Goal: Task Accomplishment & Management: Complete application form

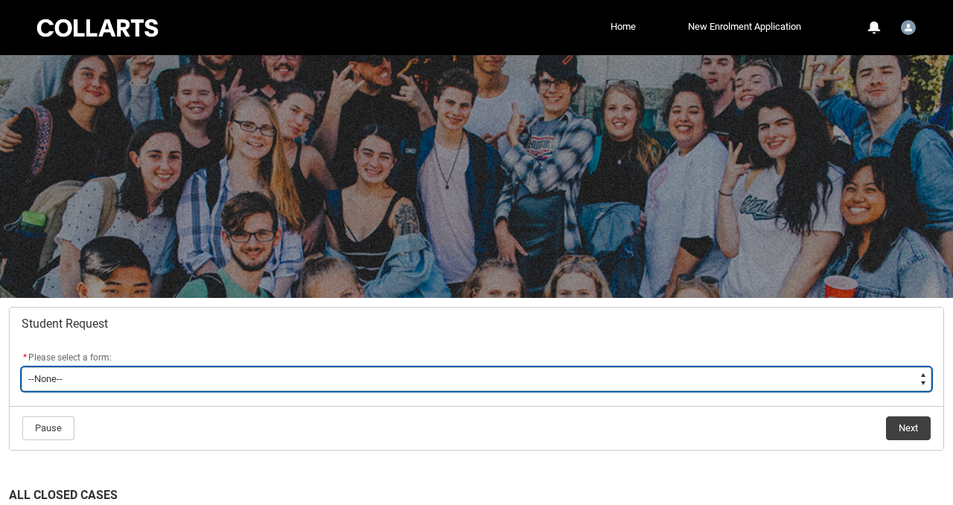
click at [112, 368] on select "--None-- Academic Transcript Application to Appeal Assignment Extension Change …" at bounding box center [477, 379] width 910 height 24
type lightning-select "Assignment_Extension_Choice"
select select "Assignment_Extension_Choice"
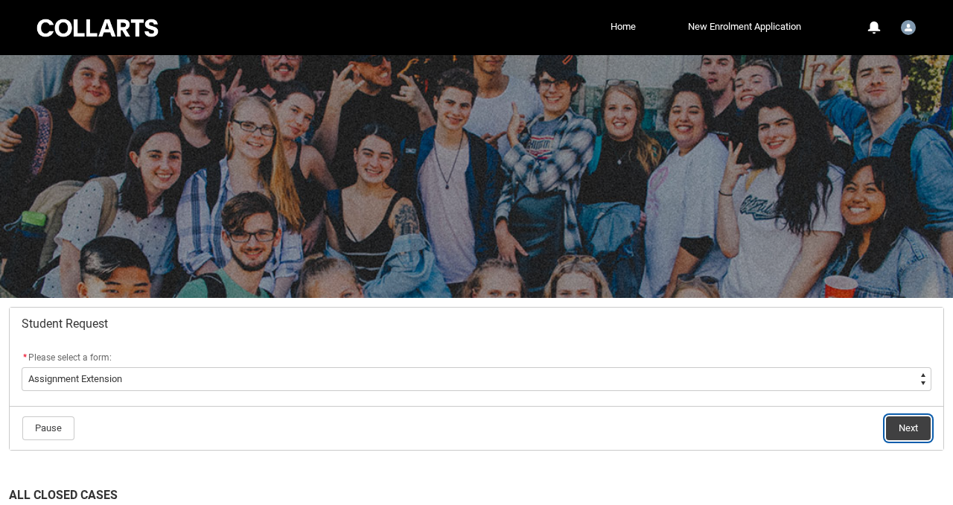
click at [905, 423] on button "Next" at bounding box center [908, 428] width 45 height 24
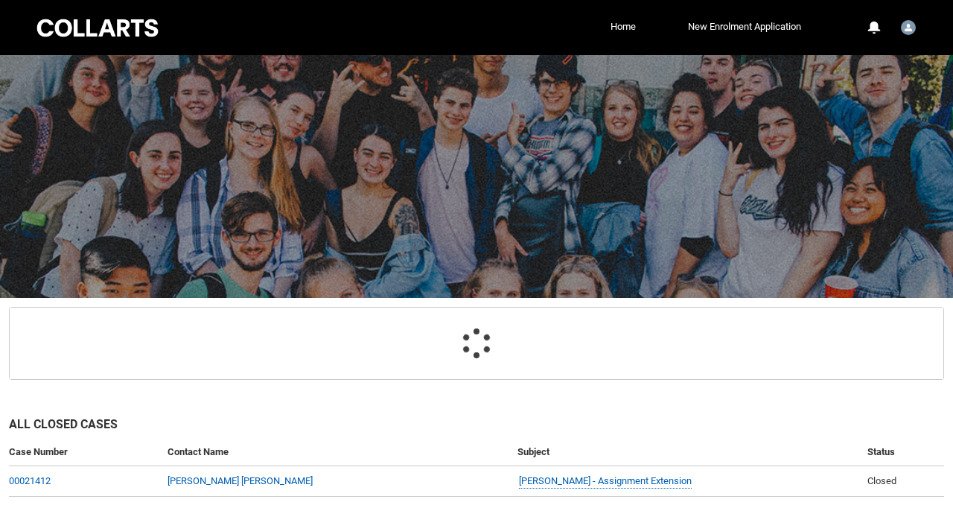
scroll to position [228, 0]
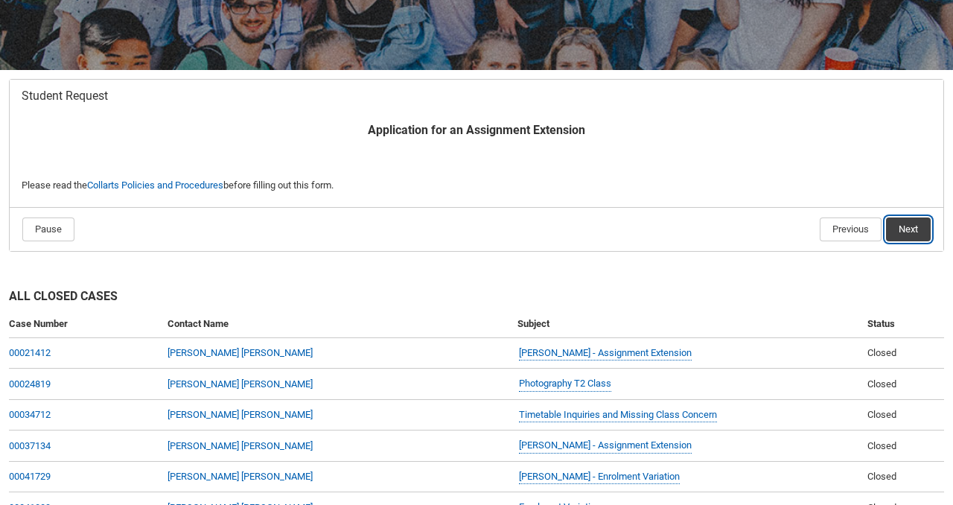
click at [919, 227] on button "Next" at bounding box center [908, 229] width 45 height 24
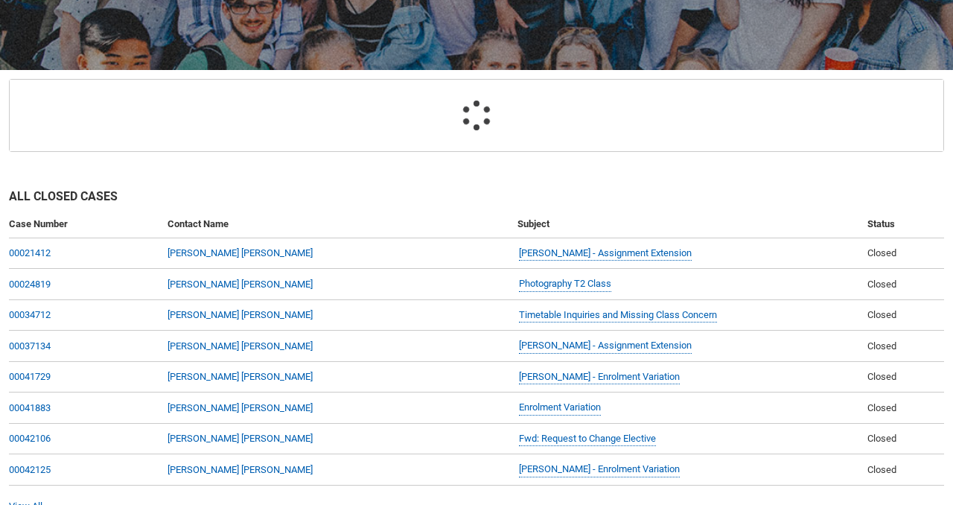
scroll to position [159, 0]
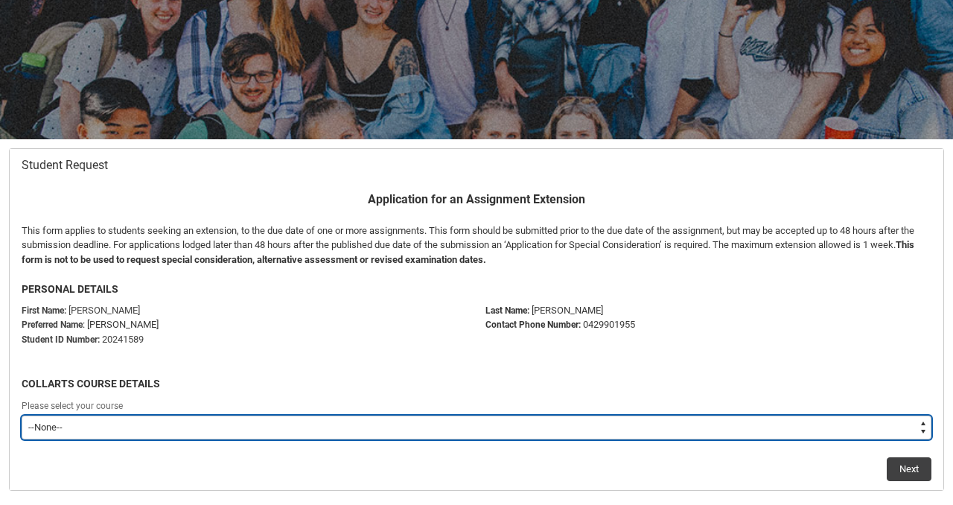
click at [363, 425] on select "--None-- Bachelor of Digital and Social Media V2" at bounding box center [477, 427] width 910 height 24
type lightning-select "recordPicklist_ProgramEnrollment.a0jOZ000003NgrFYAS"
select select "recordPicklist_ProgramEnrollment.a0jOZ000003NgrFYAS"
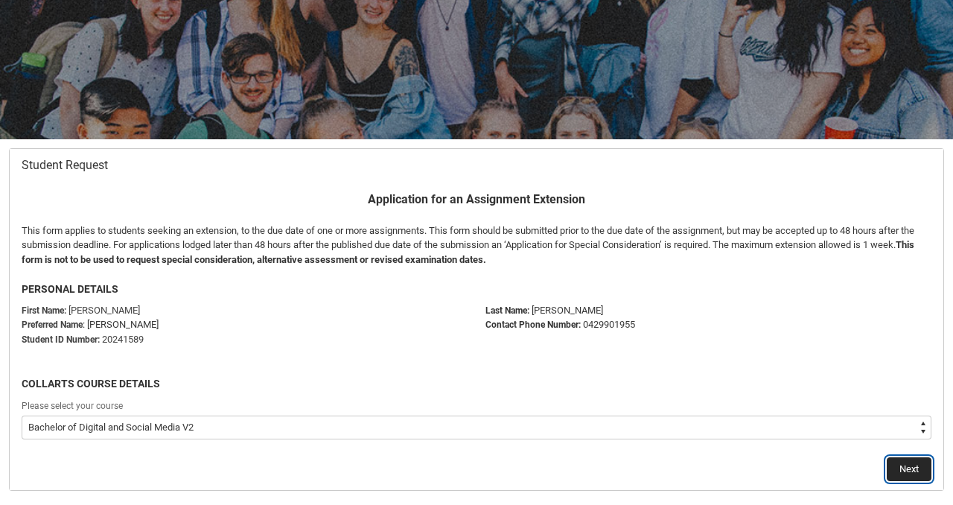
click at [915, 467] on button "Next" at bounding box center [909, 469] width 45 height 24
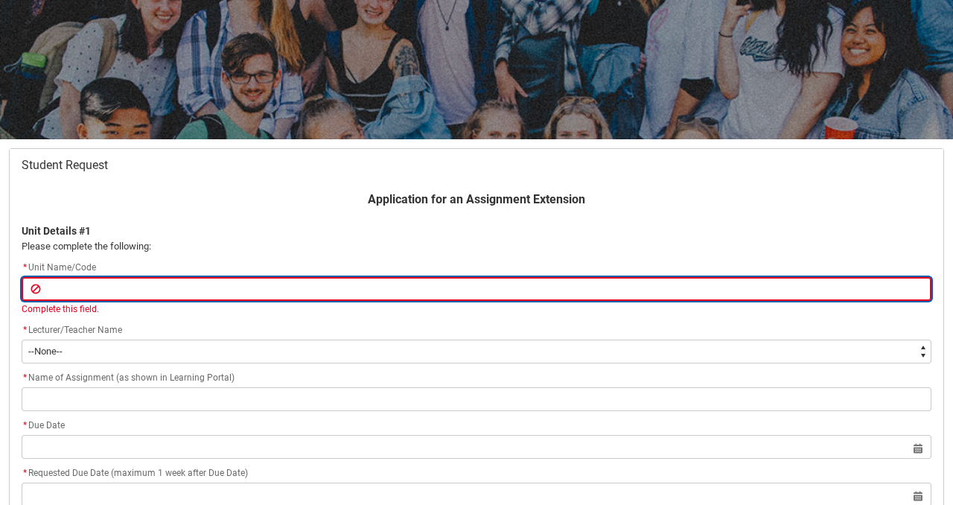
paste input "SCMMFMS-O"
type lightning-primitive-input-simple "SCMMFMS-O"
type input "SCMMFMS-O"
paste input "SCMMFMS-O"
type lightning-primitive-input-simple "SCMMFMS-OSCMMFMS-O"
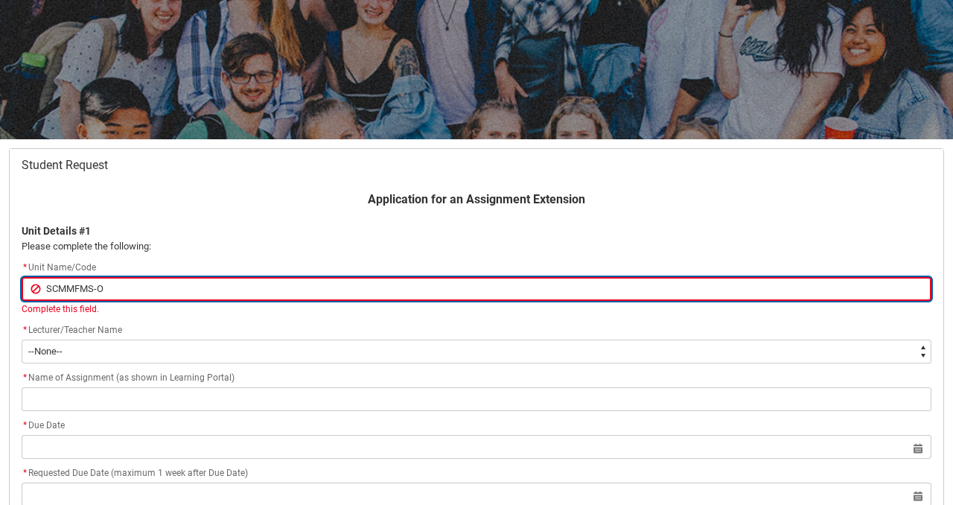
type input "SCMMFMS-OSCMMFMS-O"
type lightning-primitive-input-simple "SCMMFMS-O"
type input "SCMMFMS-O"
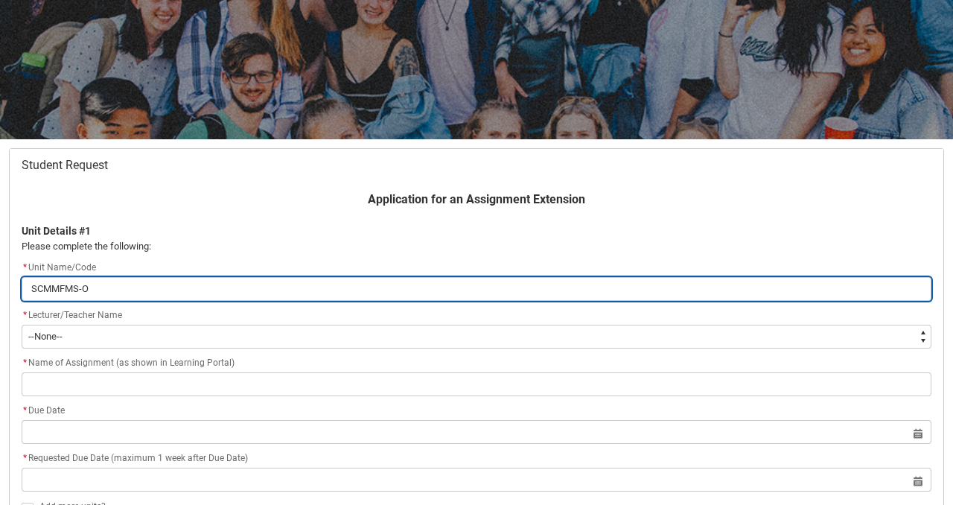
drag, startPoint x: 132, startPoint y: 291, endPoint x: 0, endPoint y: 287, distance: 131.8
click at [0, 287] on div "Student Request Application for an Assignment Extension Unit Details #1 Please …" at bounding box center [476, 358] width 953 height 438
paste input "[SCMMFMS-O] Mobile Filmmaking"
type lightning-primitive-input-simple "[SCMMFMS-O] Mobile Filmmaking"
type input "[SCMMFMS-O] Mobile Filmmaking"
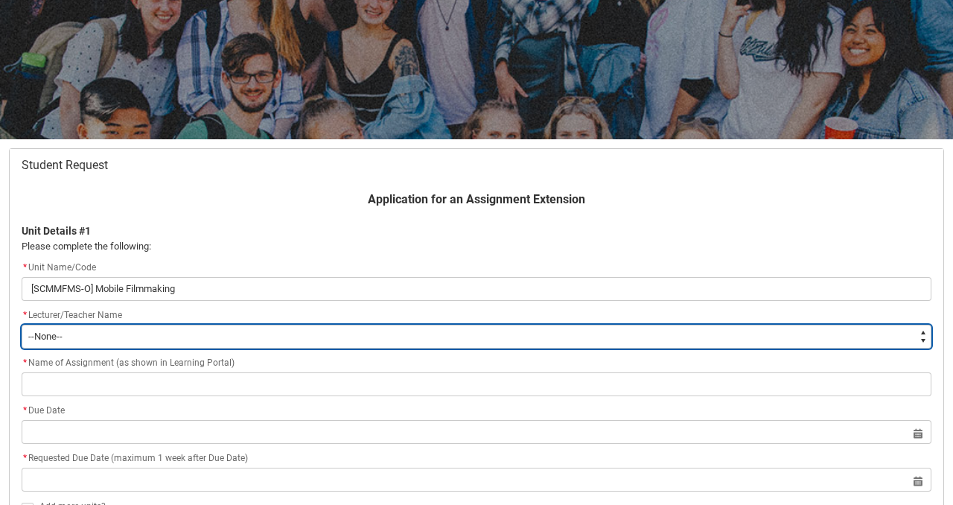
click at [50, 336] on select "--None-- [PERSON_NAME] [PERSON_NAME] [PERSON_NAME] [PERSON_NAME] [PERSON_NAME] …" at bounding box center [477, 337] width 910 height 24
click at [63, 336] on select "--None-- [PERSON_NAME] [PERSON_NAME] [PERSON_NAME] [PERSON_NAME] [PERSON_NAME] …" at bounding box center [477, 337] width 910 height 24
type lightning-select "Faculty_NamefromNtoZ.003OZ00000HDPlFYAX"
select select "Faculty_NamefromNtoZ.003OZ00000HDPlFYAX"
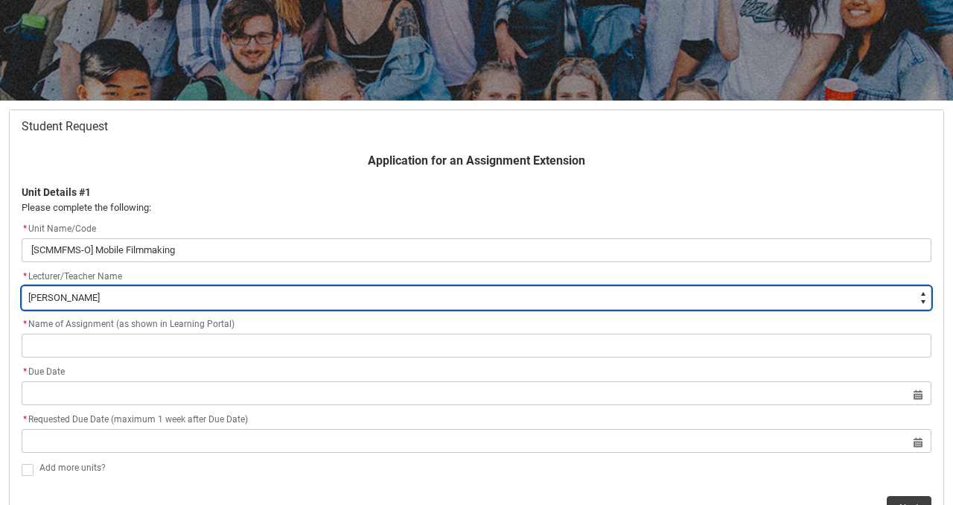
scroll to position [203, 0]
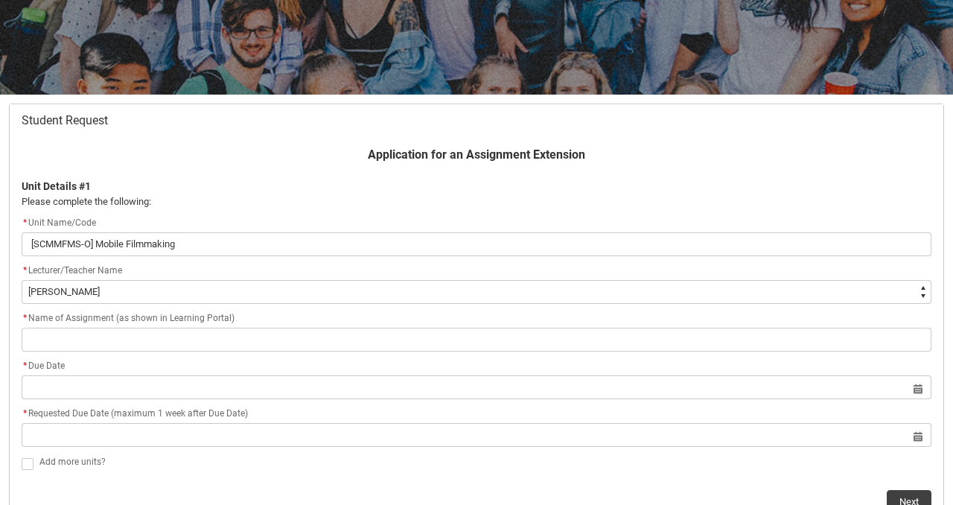
click at [133, 324] on div "* Name of Assignment (as shown in Learning Portal)" at bounding box center [477, 319] width 910 height 18
click at [133, 355] on flowruntime-screen-field "* Name of Assignment (as shown in Learning Portal)" at bounding box center [477, 334] width 928 height 48
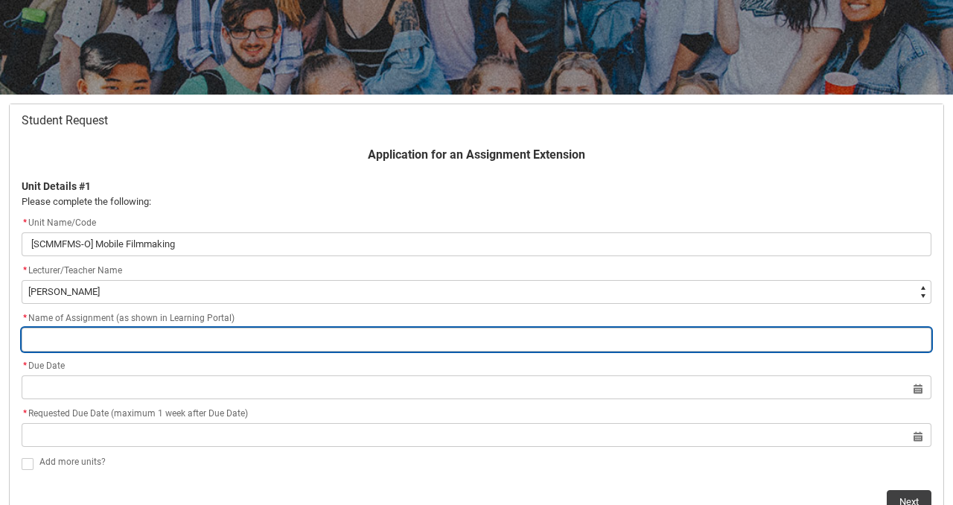
click at [133, 344] on input "Redu_Student_Request flow" at bounding box center [477, 340] width 910 height 24
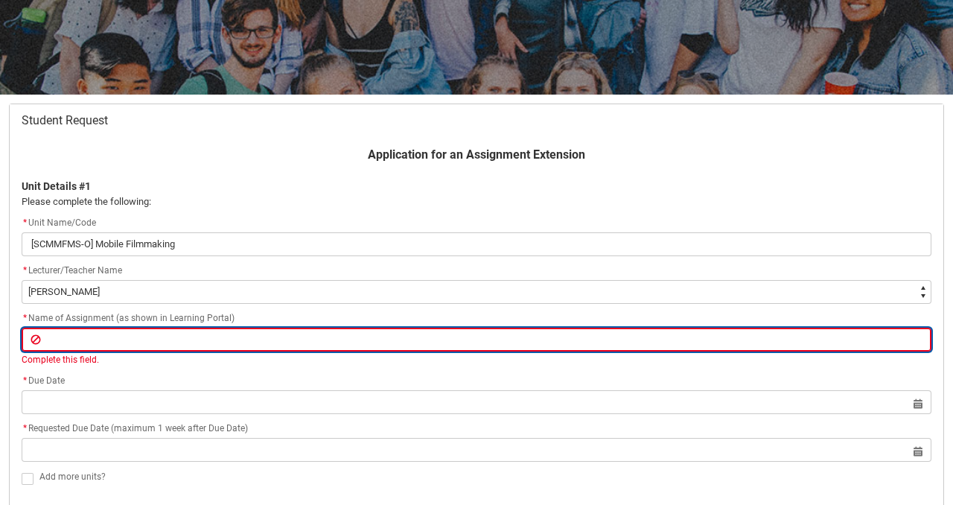
paste input "Assignment 2 - Short film shot on a smartphone"
type lightning-primitive-input-simple "Assignment 2 - Short film shot on a smartphone"
type input "Assignment 2 - Short film shot on a smartphone"
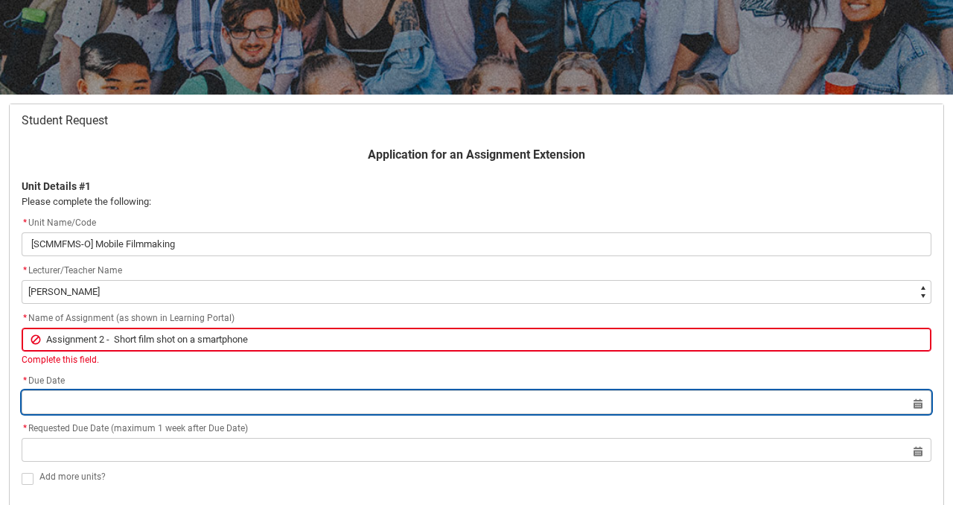
click at [73, 392] on input "Redu_Student_Request flow" at bounding box center [477, 402] width 910 height 24
select select "2025"
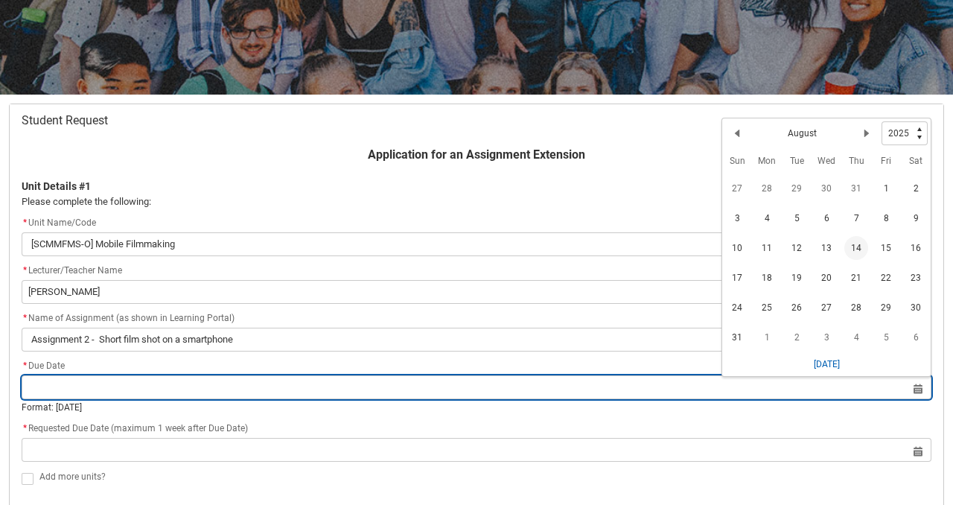
scroll to position [216, 0]
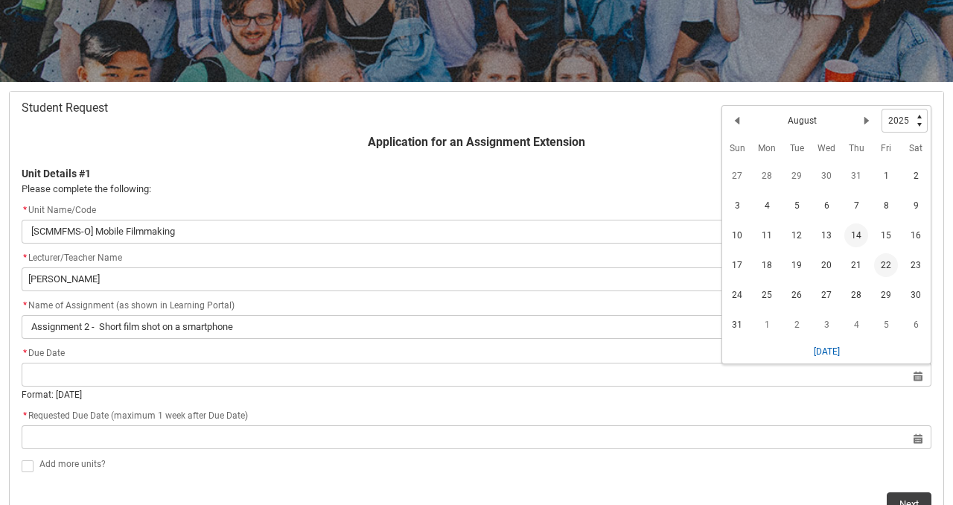
click at [879, 268] on span "22" at bounding box center [886, 265] width 24 height 24
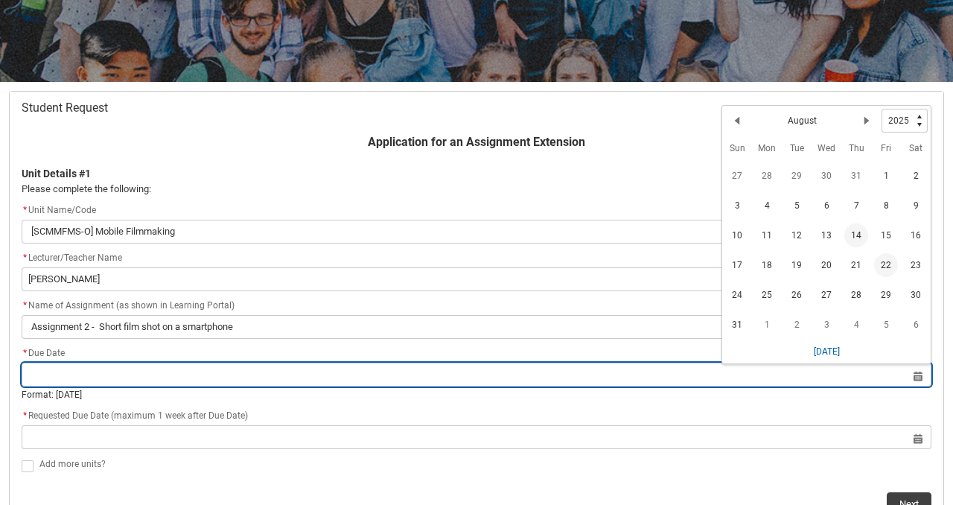
type lightning-datepicker "[DATE]"
type lightning-input "[DATE]"
type input "[DATE]"
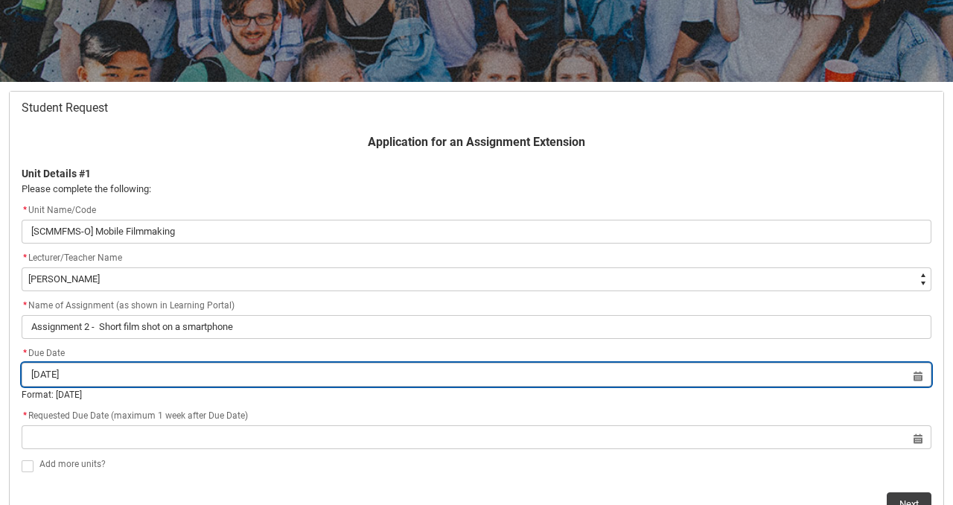
scroll to position [229, 0]
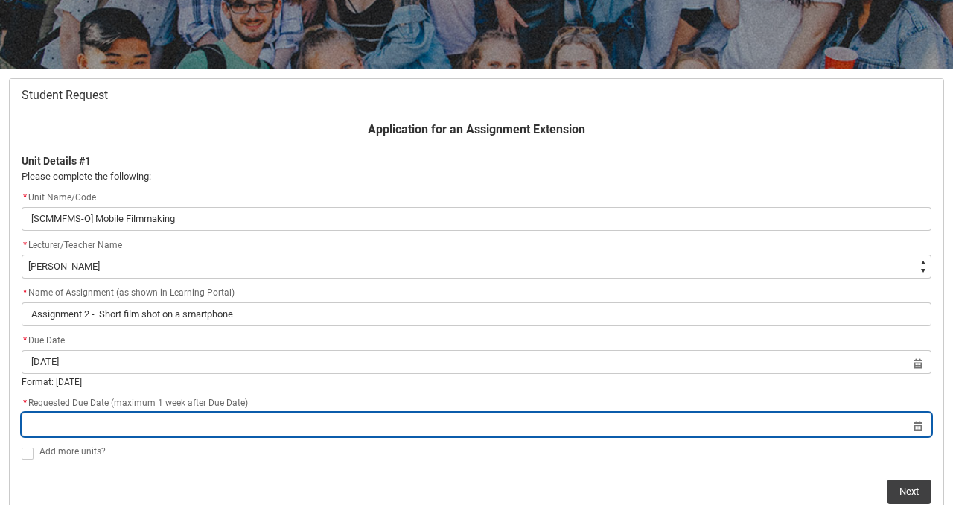
click at [63, 420] on input "Redu_Student_Request flow" at bounding box center [477, 424] width 910 height 24
select select "2025"
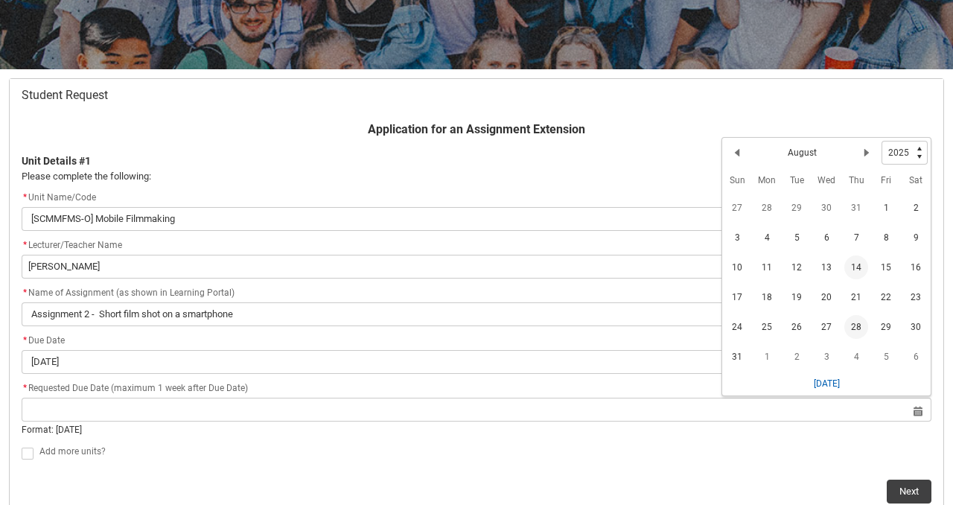
click at [861, 326] on span "28" at bounding box center [856, 327] width 24 height 24
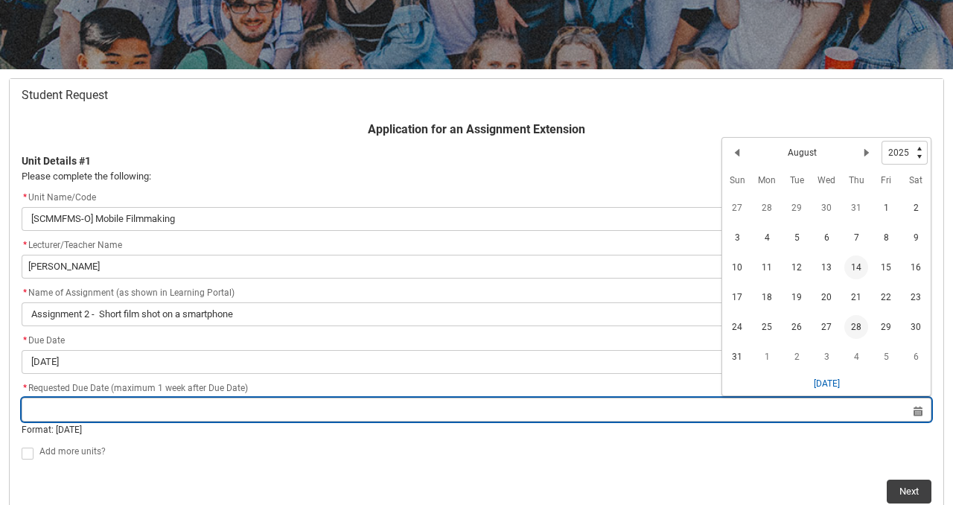
type lightning-datepicker "[DATE]"
type lightning-input "[DATE]"
type input "[DATE]"
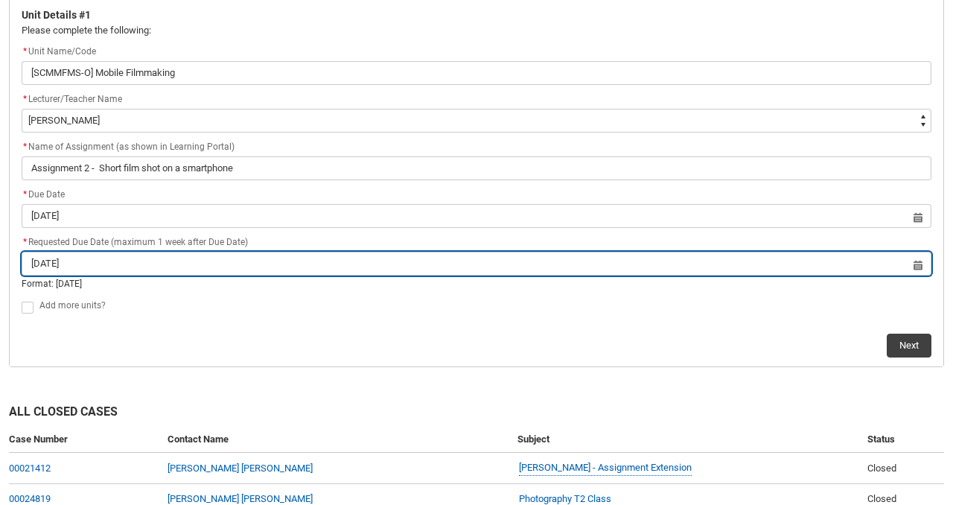
scroll to position [389, 0]
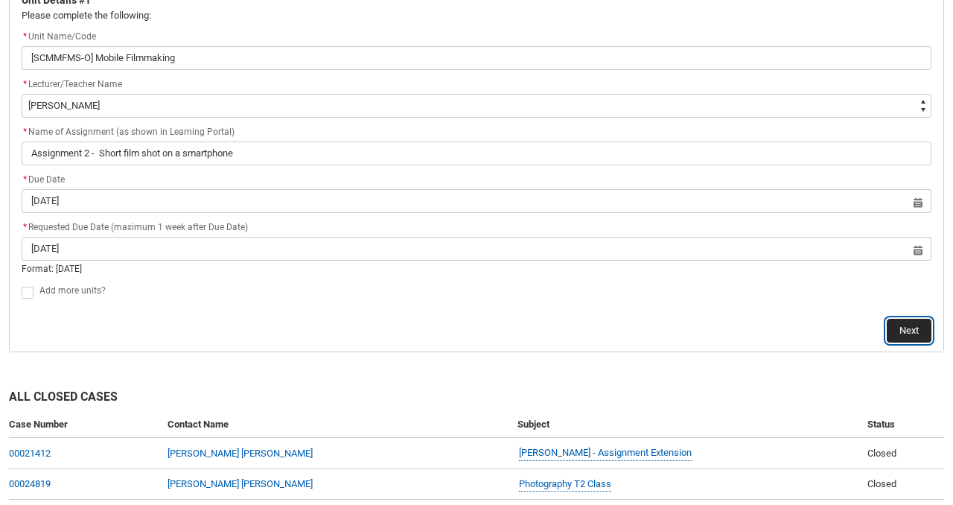
click at [905, 333] on button "Next" at bounding box center [909, 331] width 45 height 24
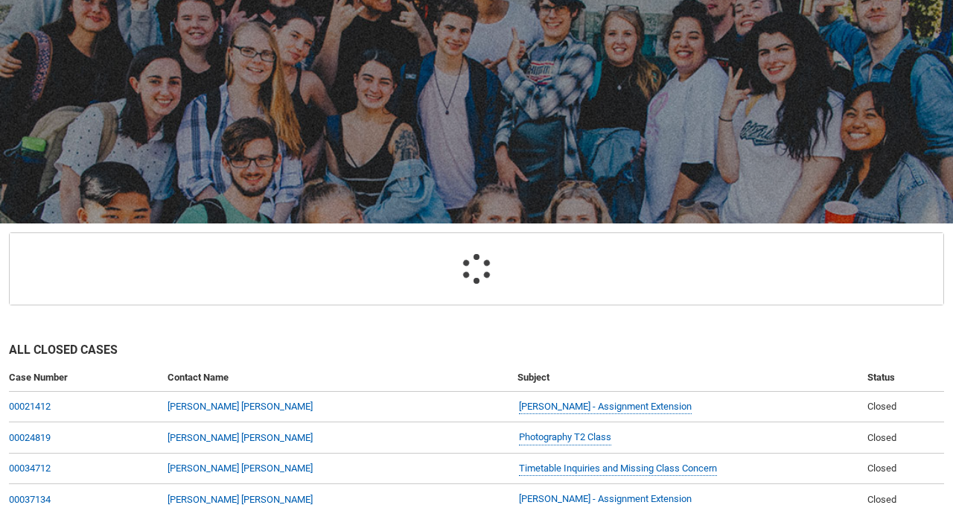
scroll to position [161, 0]
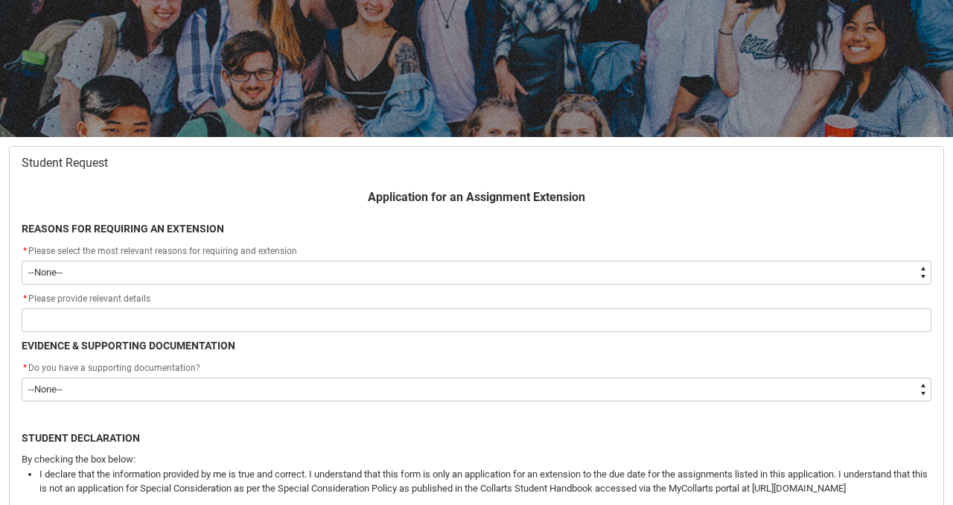
click at [162, 265] on select "--None-- Medical Reasons Work obligations Family obligations Academic Difficult…" at bounding box center [477, 273] width 910 height 24
type lightning-select "choice_AssignmentExtension_Reason_MedicalReasons"
select select "choice_AssignmentExtension_Reason_MedicalReasons"
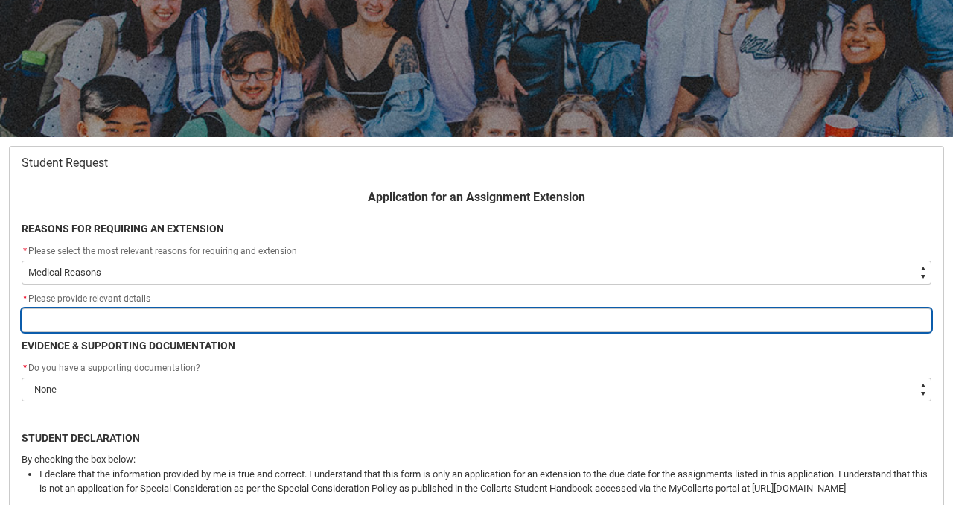
click at [114, 322] on input "Redu_Student_Request flow" at bounding box center [477, 320] width 910 height 24
type lightning-primitive-input-simple "I"
type input "I"
type lightning-primitive-input-simple "IU"
type input "IU"
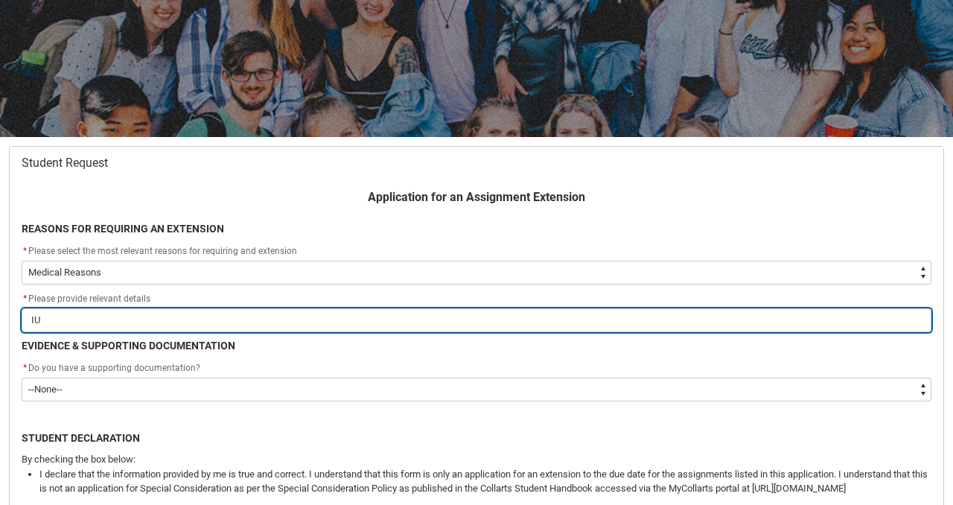
type lightning-primitive-input-simple "I"
type input "I"
type lightning-primitive-input-simple "S"
type input "S"
type lightning-primitive-input-simple "R"
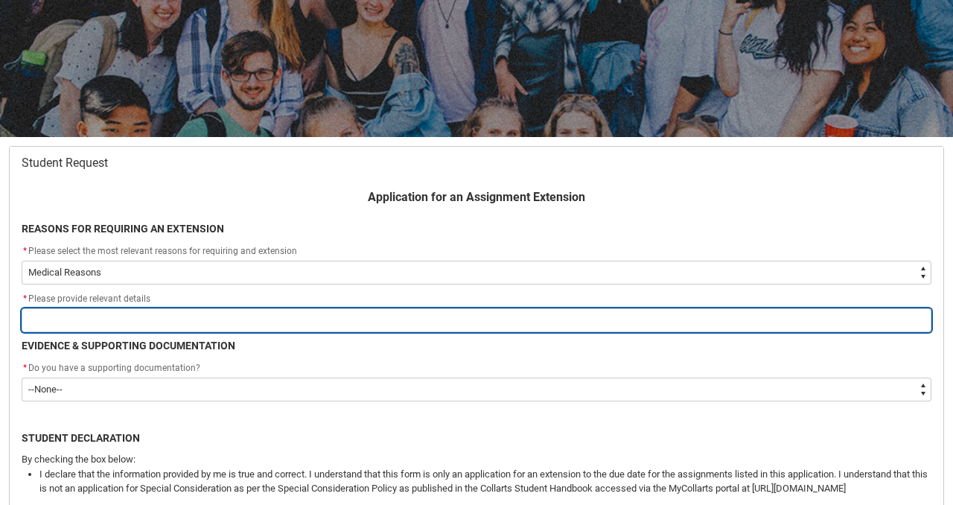
type input "R"
type lightning-primitive-input-simple "Re"
type input "Re"
type lightning-primitive-input-simple "Rec"
type input "Rec"
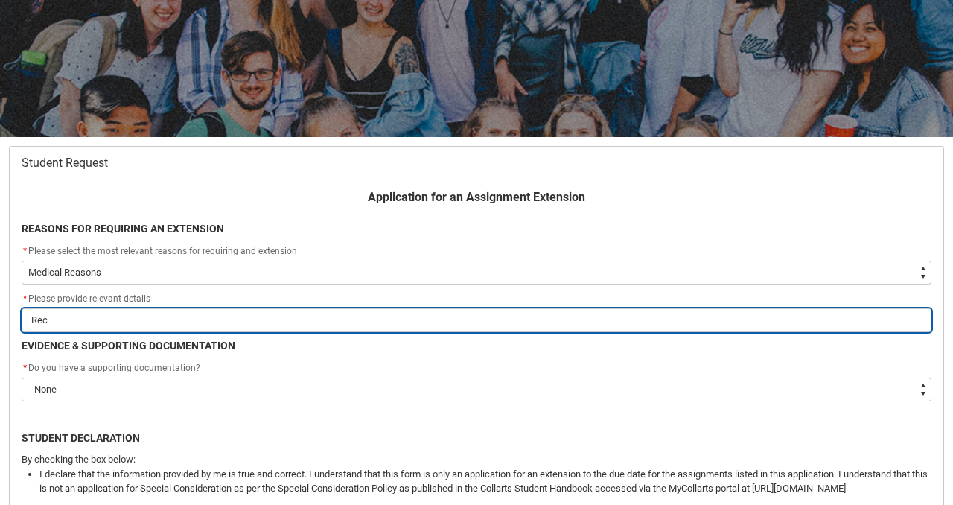
type lightning-primitive-input-simple "Rece"
type input "Rece"
type lightning-primitive-input-simple "Recen"
type input "Recen"
type lightning-primitive-input-simple "Recent"
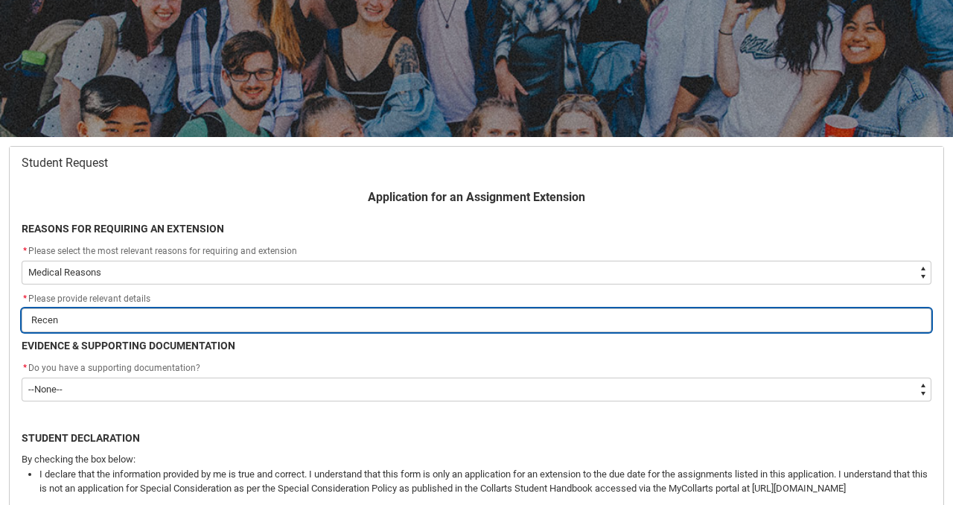
type input "Recent"
type lightning-primitive-input-simple "Recentl"
type input "Recentl"
type lightning-primitive-input-simple "Recently"
type input "Recently"
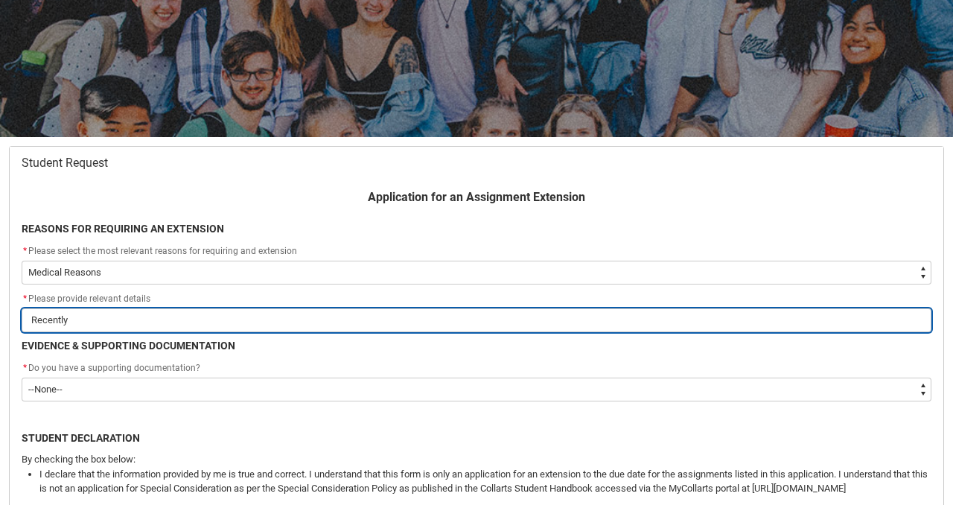
type lightning-primitive-input-simple "Recently,"
type input "Recently,"
type lightning-primitive-input-simple "Recently,"
type input "Recently,"
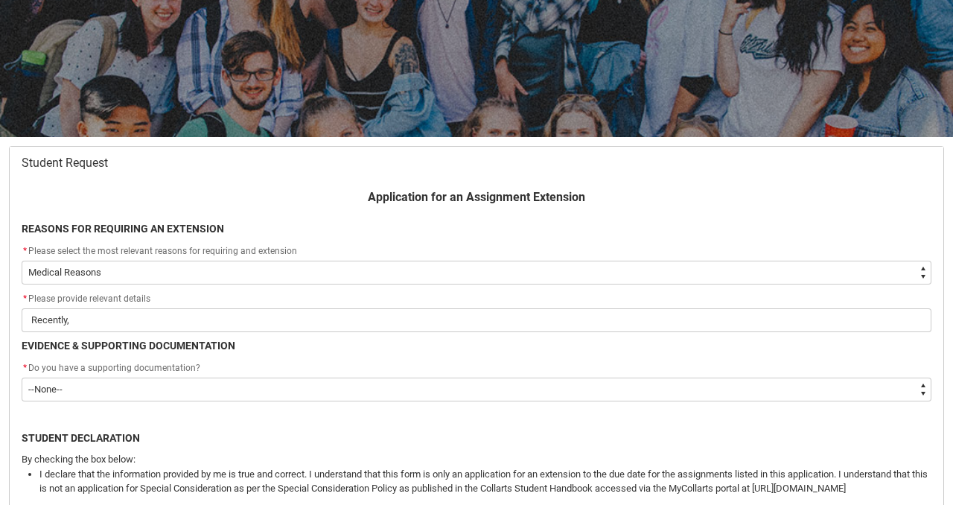
scroll to position [415, 0]
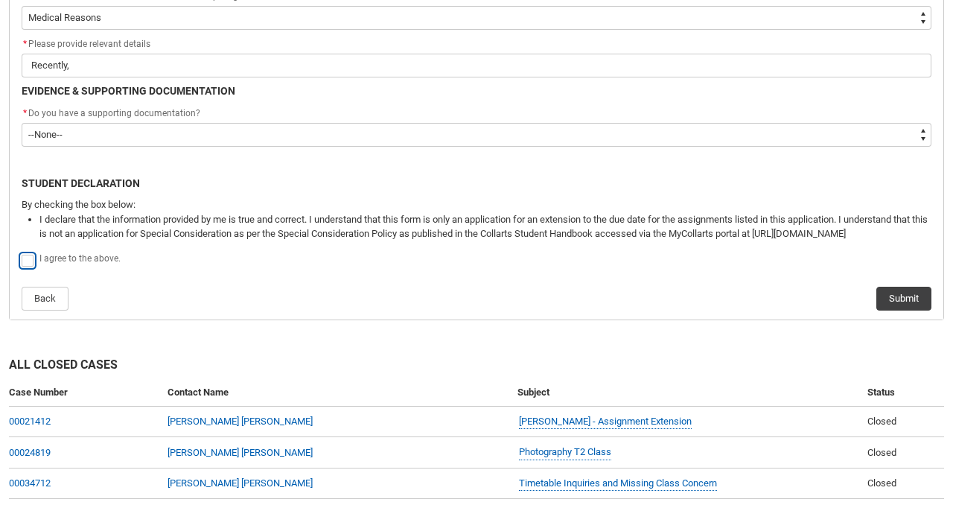
click at [21, 252] on input "Redu_Student_Request flow" at bounding box center [21, 252] width 1 height 1
type lightning-input "true"
checkbox input "true"
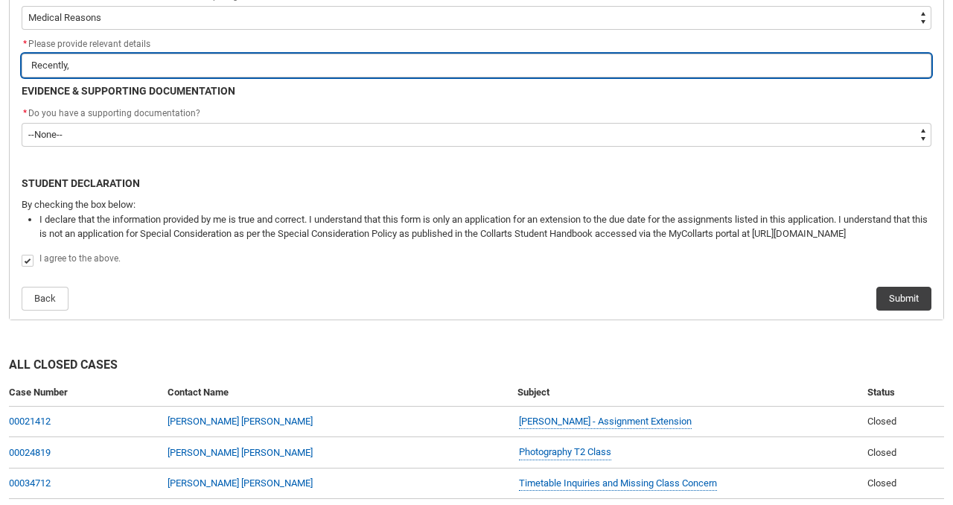
click at [106, 61] on input "Recently," at bounding box center [477, 66] width 910 height 24
type lightning-primitive-input-simple "Recently, I"
type input "Recently, I"
type lightning-primitive-input-simple "Recently, I"
type input "Recently, I"
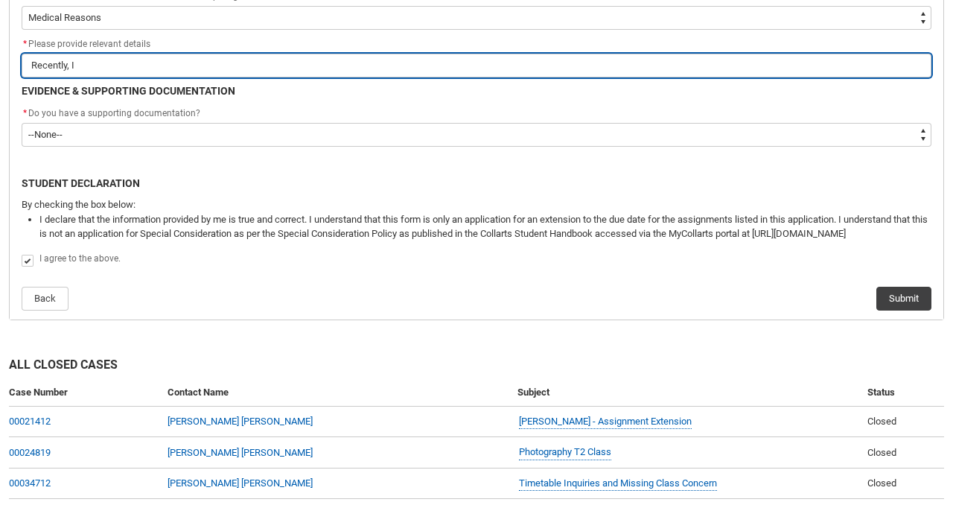
type lightning-primitive-input-simple "Recently, I h"
type input "Recently, I h"
type lightning-primitive-input-simple "Recently, I ha"
type input "Recently, I ha"
type lightning-primitive-input-simple "Recently, I hav"
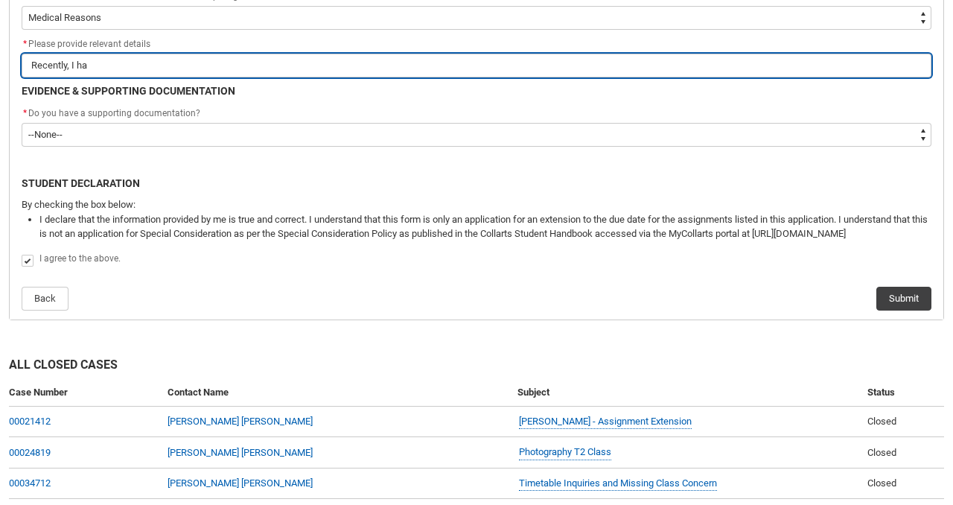
type input "Recently, I hav"
type lightning-primitive-input-simple "Recently, I have"
type input "Recently, I have"
type lightning-primitive-input-simple "Recently, I have"
type input "Recently, I have"
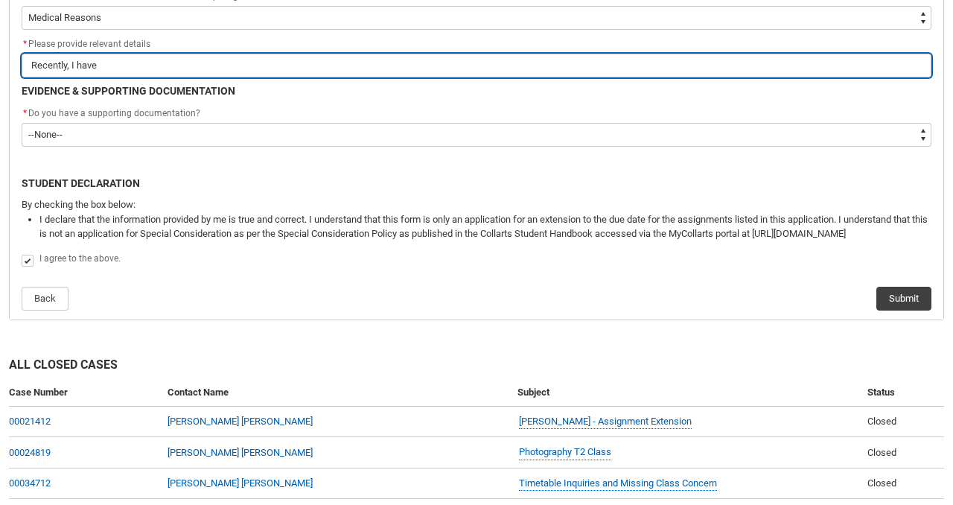
type lightning-primitive-input-simple "Recently, I have b"
type input "Recently, I have b"
type lightning-primitive-input-simple "Recently, I have be"
type input "Recently, I have be"
type lightning-primitive-input-simple "Recently, I have bee"
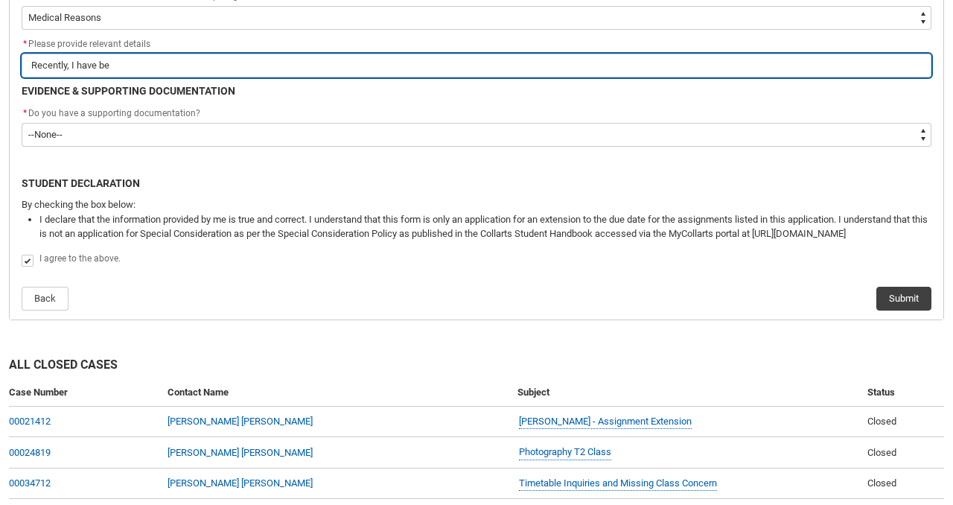
type input "Recently, I have bee"
type lightning-primitive-input-simple "Recently, I have been"
type input "Recently, I have been"
type lightning-primitive-input-simple "Recently, I have been"
type input "Recently, I have been"
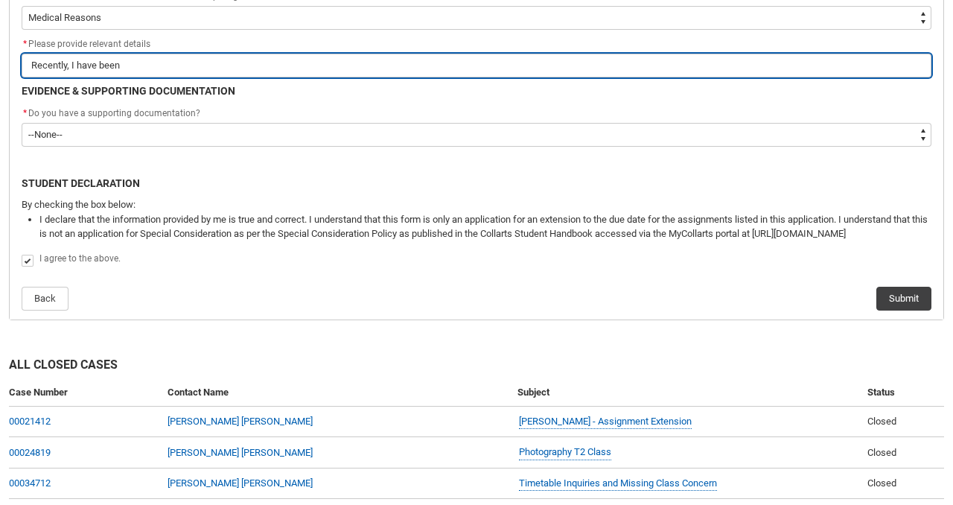
type lightning-primitive-input-simple "Recently, I have been g"
type input "Recently, I have been g"
type lightning-primitive-input-simple "Recently, I have been go"
type input "Recently, I have been go"
type lightning-primitive-input-simple "Recently, I have been goi"
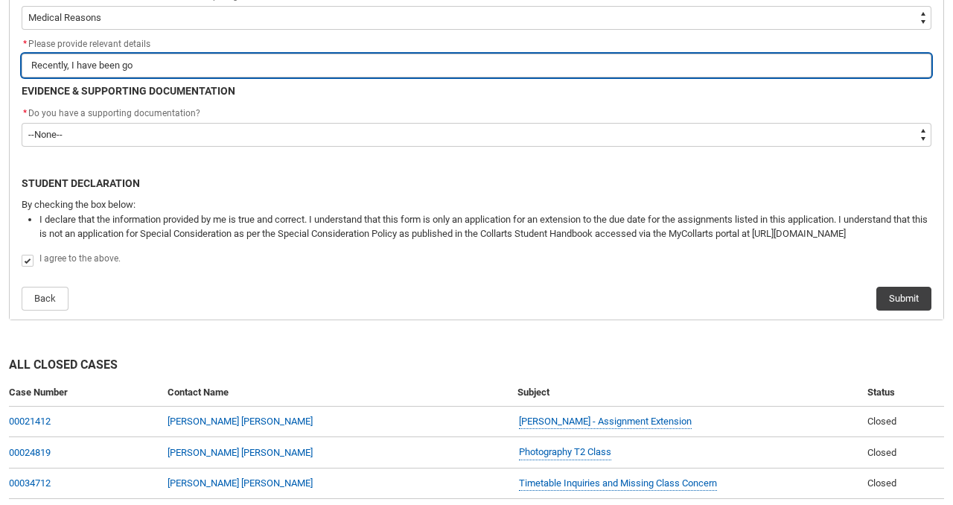
type input "Recently, I have been goi"
type lightning-primitive-input-simple "Recently, I have been goin"
type input "Recently, I have been goin"
type lightning-primitive-input-simple "Recently, I have been going"
type input "Recently, I have been going"
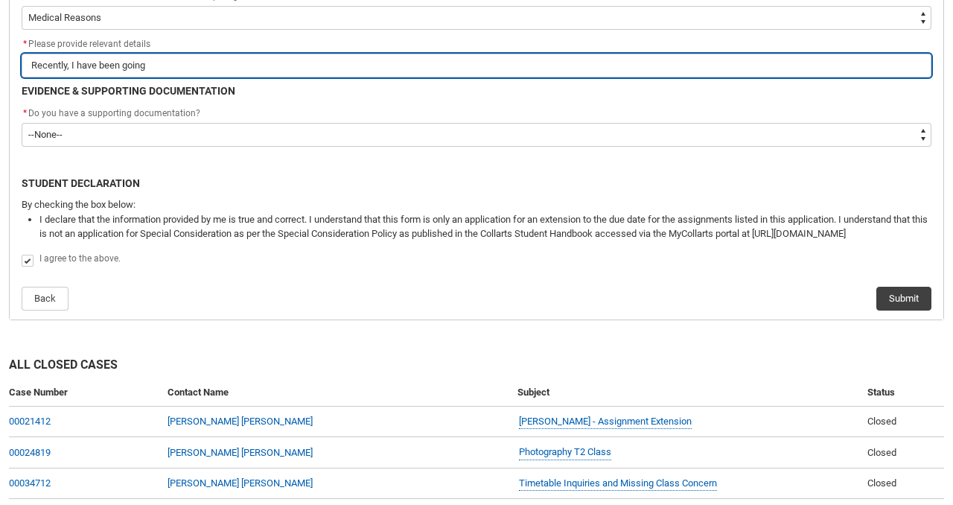
type lightning-primitive-input-simple "Recently, I have been going"
type input "Recently, I have been going"
type lightning-primitive-input-simple "Recently, I have been going t"
type input "Recently, I have been going t"
type lightning-primitive-input-simple "Recently, I have been going th"
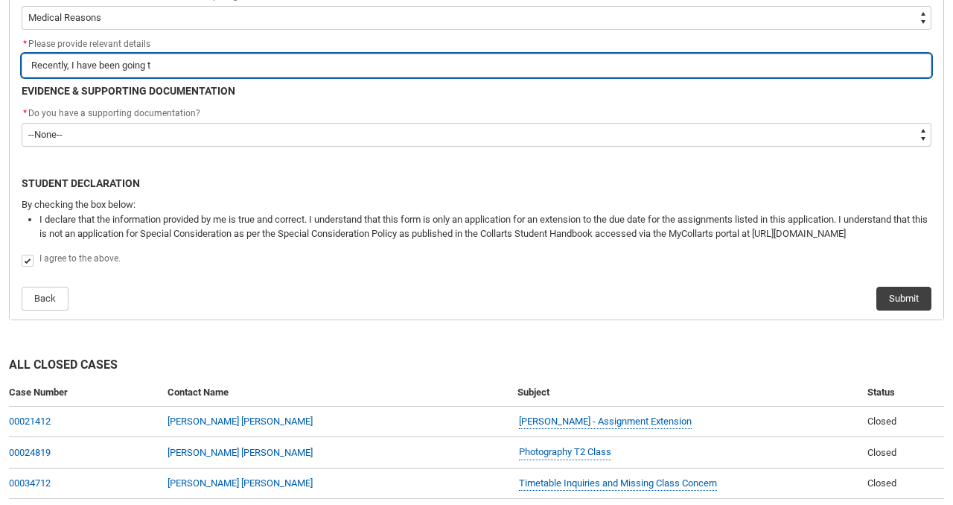
type input "Recently, I have been going th"
type lightning-primitive-input-simple "Recently, I have been going thr"
type input "Recently, I have been going thr"
type lightning-primitive-input-simple "Recently, I have been going thro"
type input "Recently, I have been going thro"
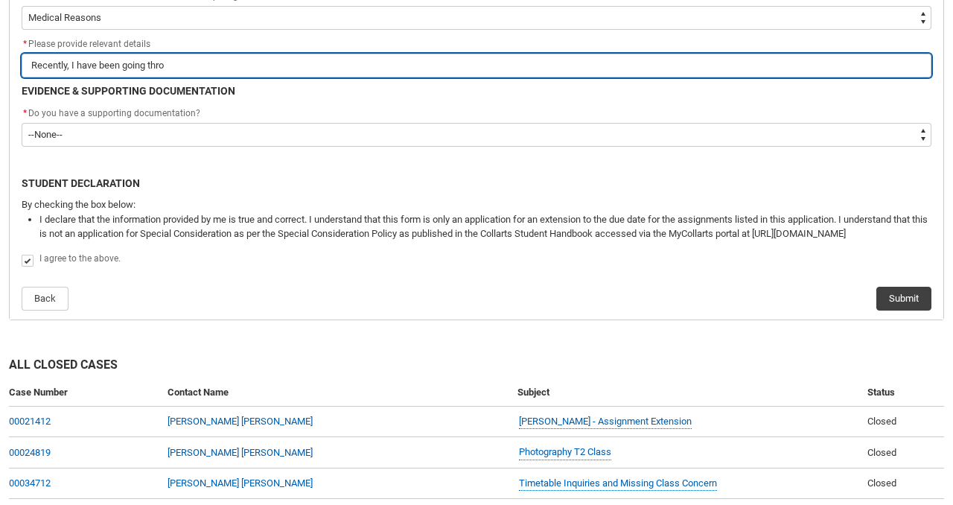
type lightning-primitive-input-simple "Recently, I have been going throi"
type input "Recently, I have been going throi"
type lightning-primitive-input-simple "Recently, I have been going throiu"
type input "Recently, I have been going throiu"
type lightning-primitive-input-simple "Recently, I have been going throiug"
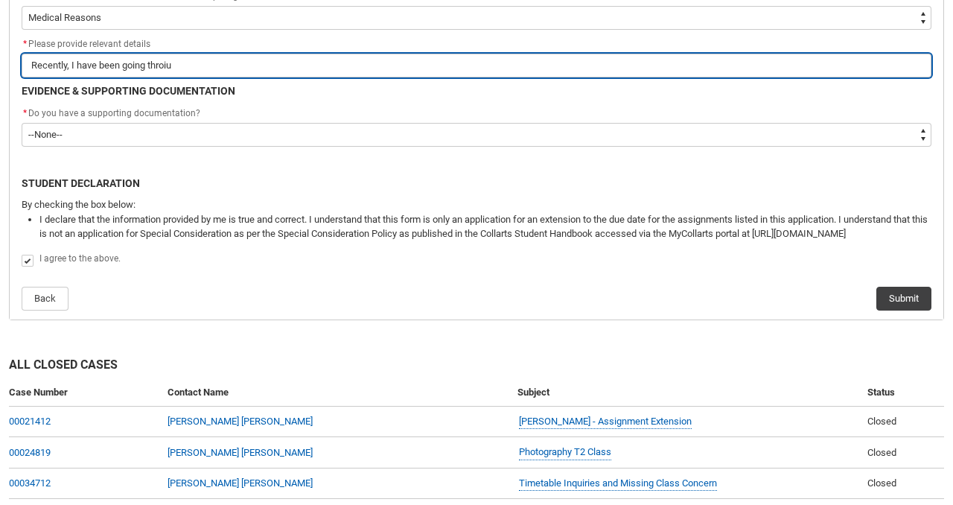
type input "Recently, I have been going throiug"
type lightning-primitive-input-simple "Recently, I have been going throiu"
type input "Recently, I have been going throiu"
type lightning-primitive-input-simple "Recently, I have been going throi"
type input "Recently, I have been going throi"
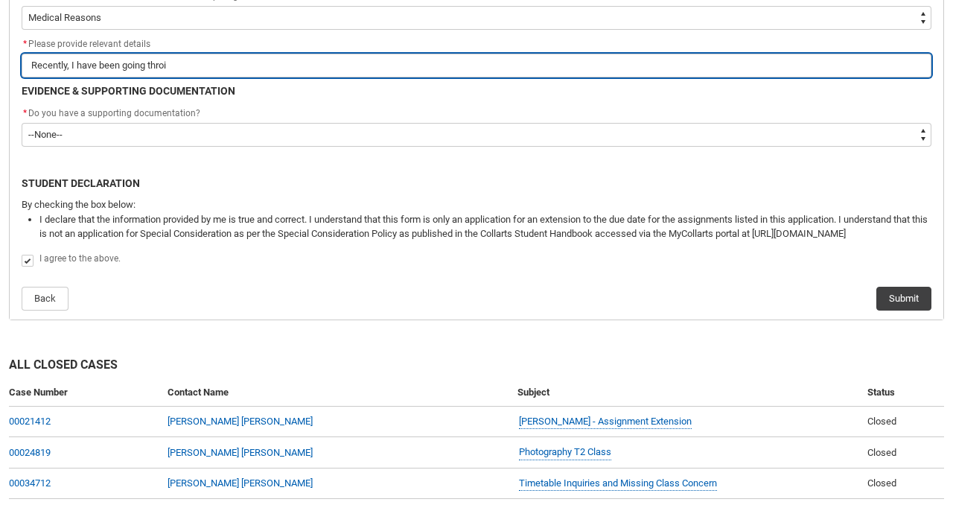
type lightning-primitive-input-simple "Recently, I have been going thro"
type input "Recently, I have been going thro"
type lightning-primitive-input-simple "Recently, I have been going throu"
type input "Recently, I have been going throu"
type lightning-primitive-input-simple "Recently, I have been going throug"
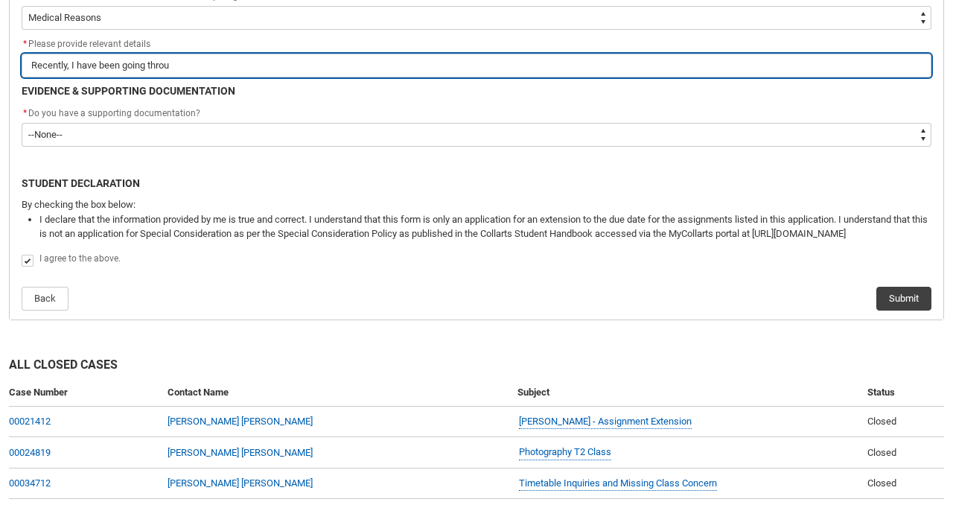
type input "Recently, I have been going throug"
type lightning-primitive-input-simple "Recently, I have been going through"
type input "Recently, I have been going through"
type lightning-primitive-input-simple "Recently, I have been going through"
type input "Recently, I have been going through"
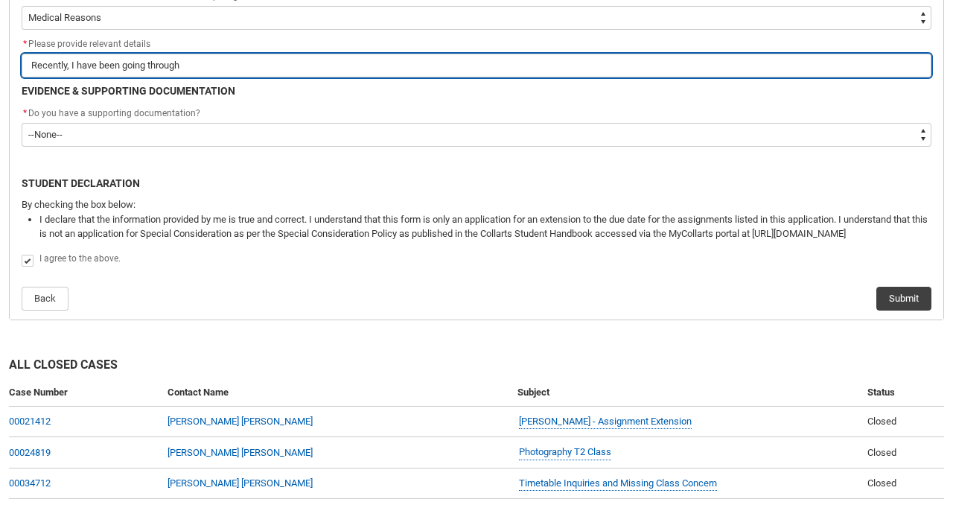
type lightning-primitive-input-simple "Recently, I have been going through f"
type input "Recently, I have been going through f"
type lightning-primitive-input-simple "Recently, I have been going through fa"
type input "Recently, I have been going through fa"
type lightning-primitive-input-simple "Recently, I have been going through fam"
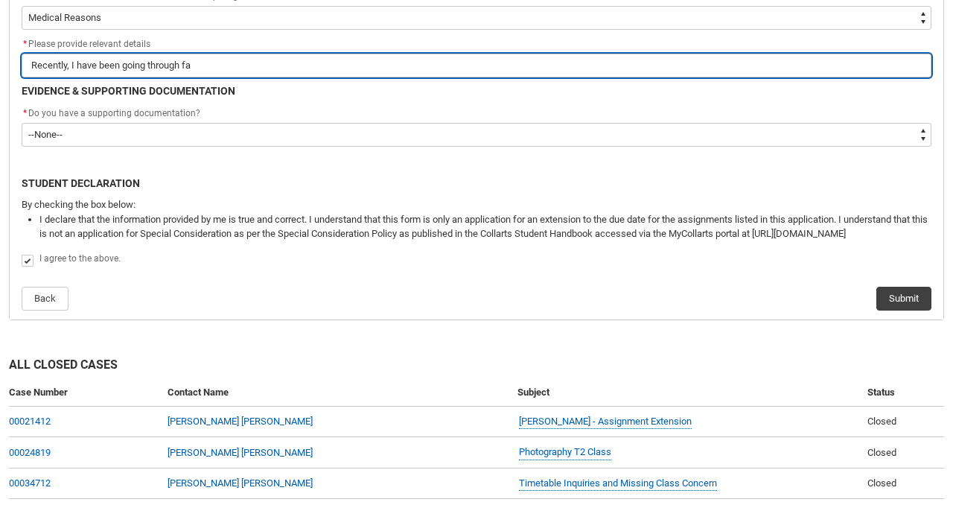
type input "Recently, I have been going through fam"
type lightning-primitive-input-simple "Recently, I have been going through fami"
type input "Recently, I have been going through fami"
type lightning-primitive-input-simple "Recently, I have been going through famil"
type input "Recently, I have been going through famil"
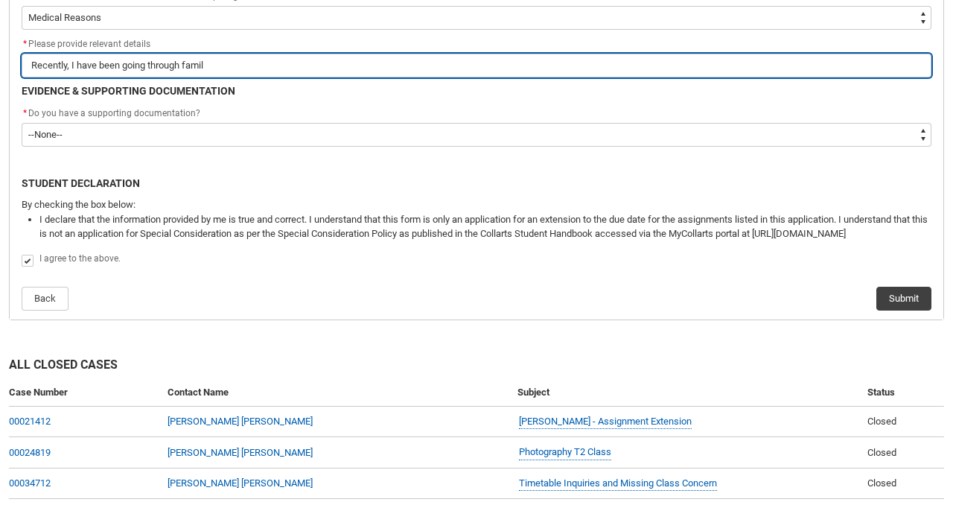
type lightning-primitive-input-simple "Recently, I have been going through family"
type input "Recently, I have been going through family"
type lightning-primitive-input-simple "Recently, I have been going through family"
type input "Recently, I have been going through family"
type lightning-primitive-input-simple "Recently, I have been going through family s"
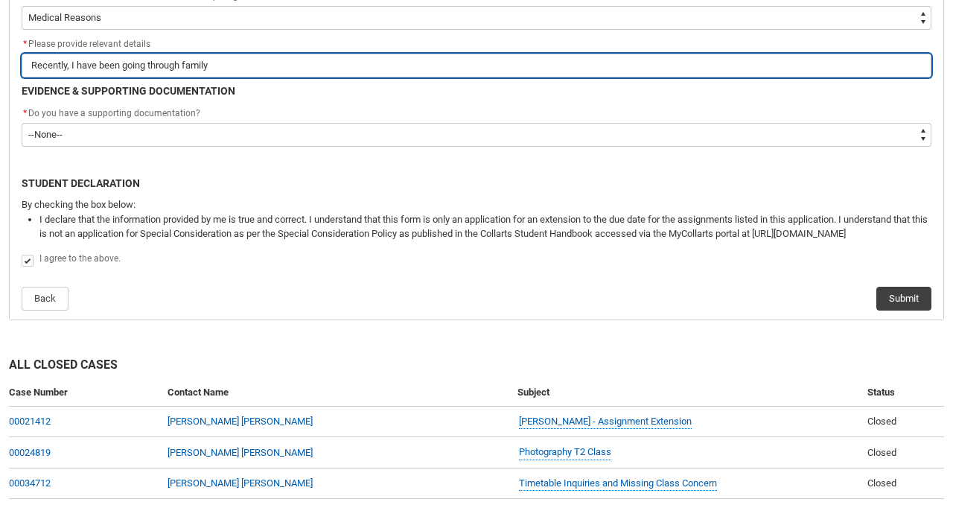
type input "Recently, I have been going through family s"
type lightning-primitive-input-simple "Recently, I have been going through family st"
type input "Recently, I have been going through family st"
type lightning-primitive-input-simple "Recently, I have been going through family stu"
type input "Recently, I have been going through family stu"
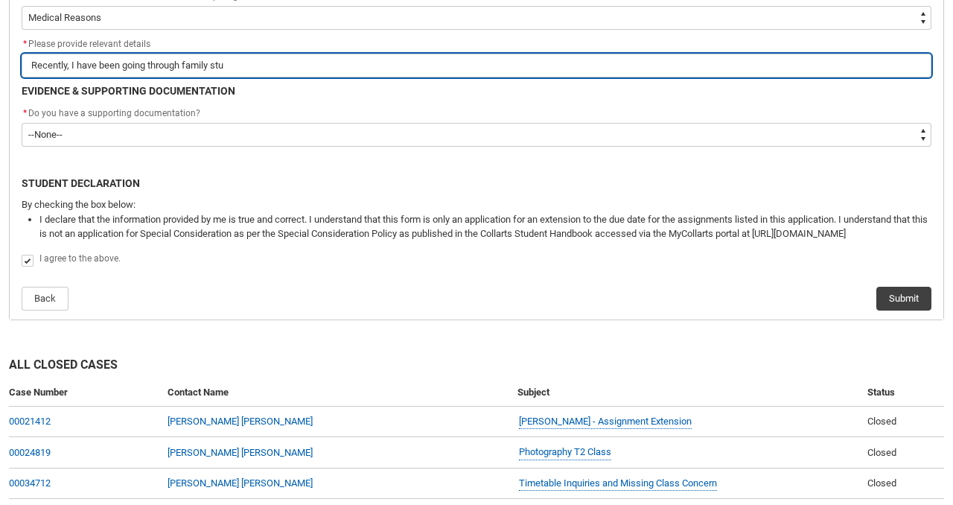
type lightning-primitive-input-simple "Recently, I have been going through family stur"
type input "Recently, I have been going through family stur"
type lightning-primitive-input-simple "Recently, I have been going through family sturg"
type input "Recently, I have been going through family sturg"
type lightning-primitive-input-simple "Recently, I have been going through family sturgg"
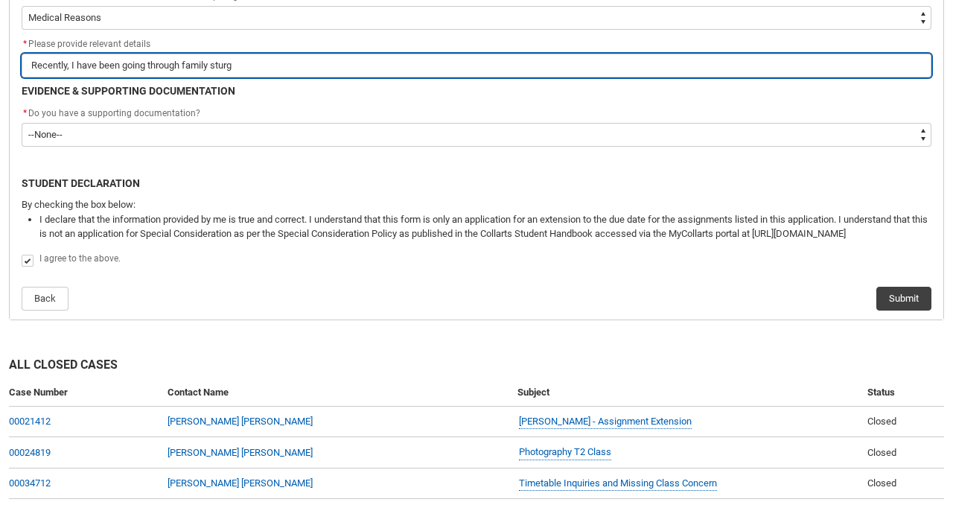
type input "Recently, I have been going through family sturgg"
type lightning-primitive-input-simple "Recently, I have been going through family sturg"
type input "Recently, I have been going through family sturg"
type lightning-primitive-input-simple "Recently, I have been going through family stur"
type input "Recently, I have been going through family stur"
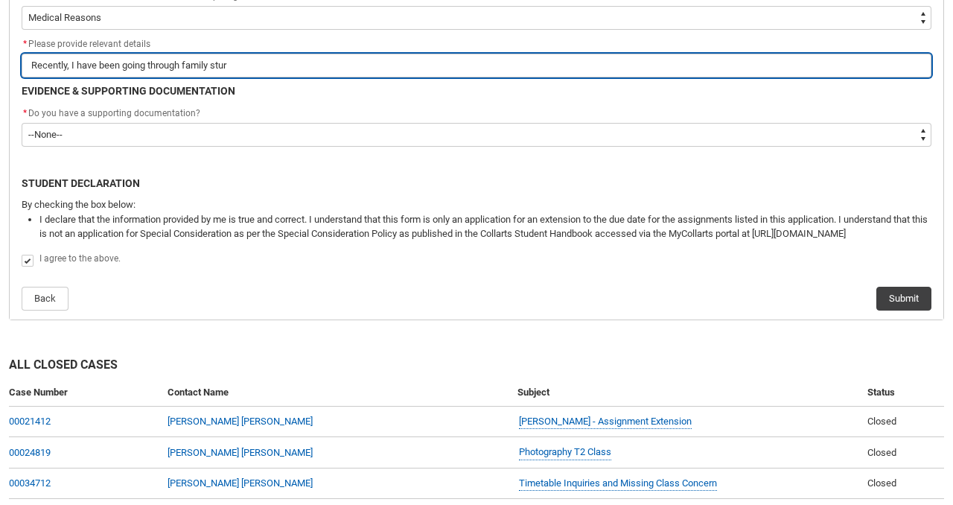
type lightning-primitive-input-simple "Recently, I have been going through family stu"
type input "Recently, I have been going through family stu"
type lightning-primitive-input-simple "Recently, I have been going through family st"
type input "Recently, I have been going through family st"
type lightning-primitive-input-simple "Recently, I have been going through family str"
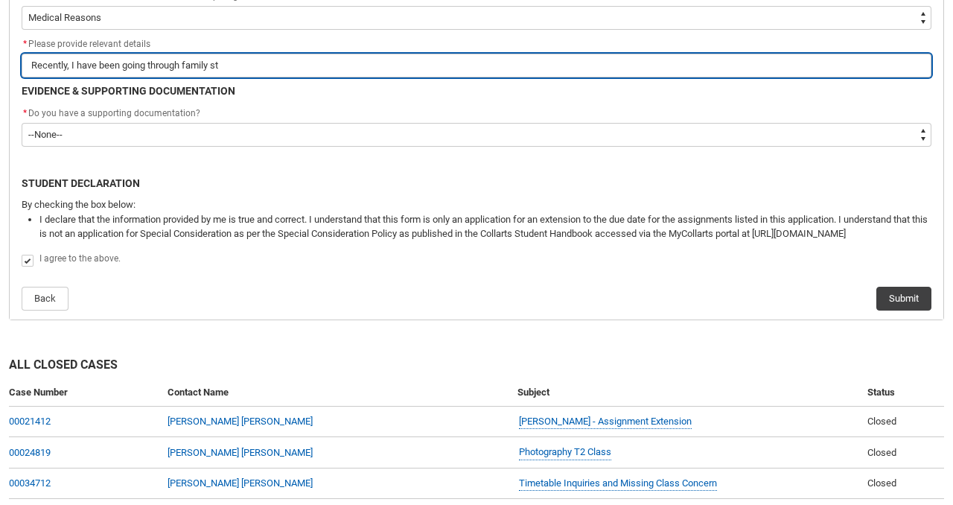
type input "Recently, I have been going through family str"
type lightning-primitive-input-simple "Recently, I have been going through family stru"
type input "Recently, I have been going through family stru"
type lightning-primitive-input-simple "Recently, I have been going through family strug"
type input "Recently, I have been going through family strug"
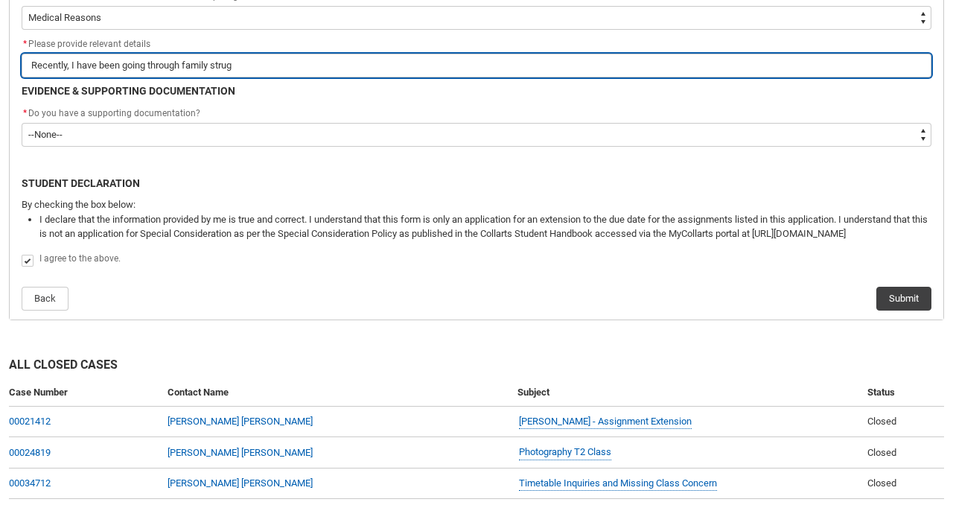
type lightning-primitive-input-simple "Recently, I have been going through family strugg"
type input "Recently, I have been going through family strugg"
type lightning-primitive-input-simple "Recently, I have been going through family struggl"
type input "Recently, I have been going through family struggl"
type lightning-primitive-input-simple "Recently, I have been going through family struggle"
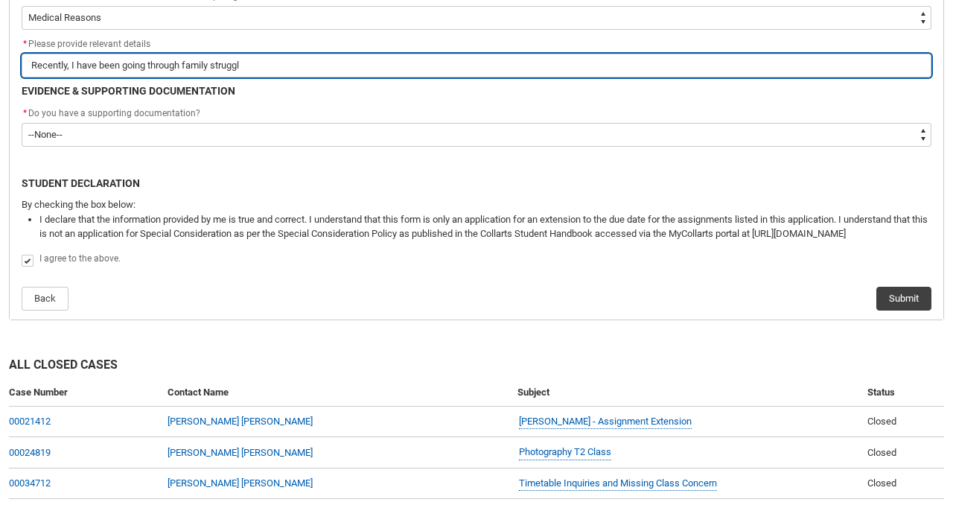
type input "Recently, I have been going through family struggle"
type lightning-primitive-input-simple "Recently, I have been going through family struggles"
type input "Recently, I have been going through family struggles"
type lightning-primitive-input-simple "Recently, I have been going through family struggles"
type input "Recently, I have been going through family struggles"
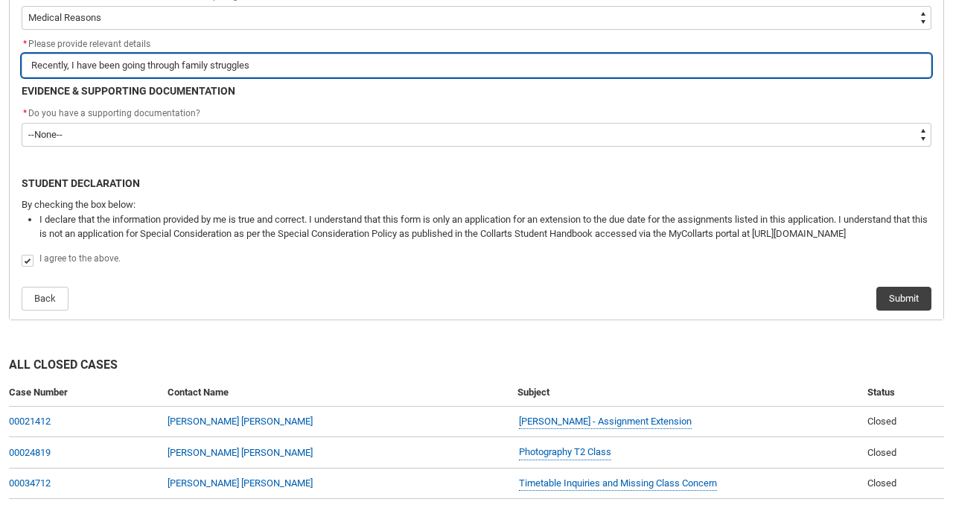
type lightning-primitive-input-simple "Recently, I have been going through family struggles a"
type input "Recently, I have been going through family struggles a"
type lightning-primitive-input-simple "Recently, I have been going through family struggles an"
type input "Recently, I have been going through family struggles an"
type lightning-primitive-input-simple "Recently, I have been going through family struggles and"
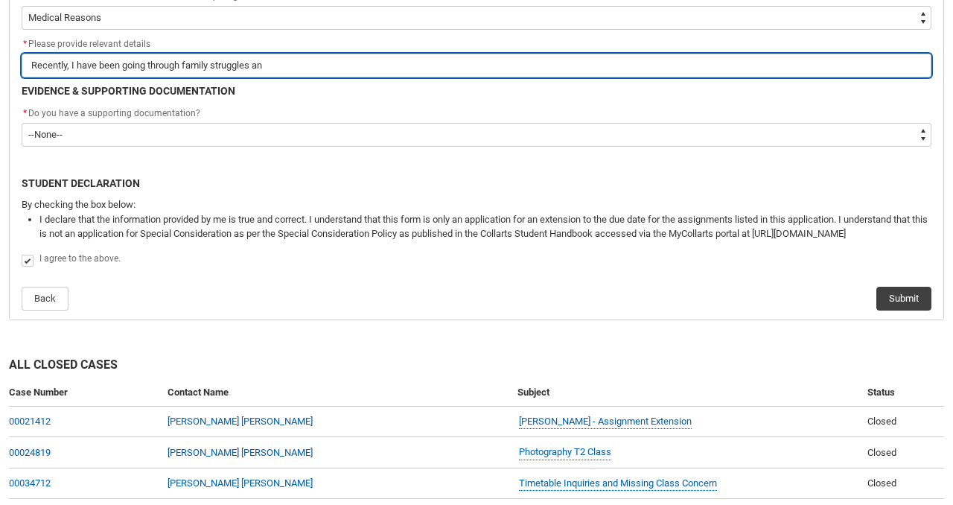
type input "Recently, I have been going through family struggles and"
type lightning-primitive-input-simple "Recently, I have been going through family struggles and"
type input "Recently, I have been going through family struggles and"
type lightning-primitive-input-simple "Recently, I have been going through family struggles and p"
type input "Recently, I have been going through family struggles and p"
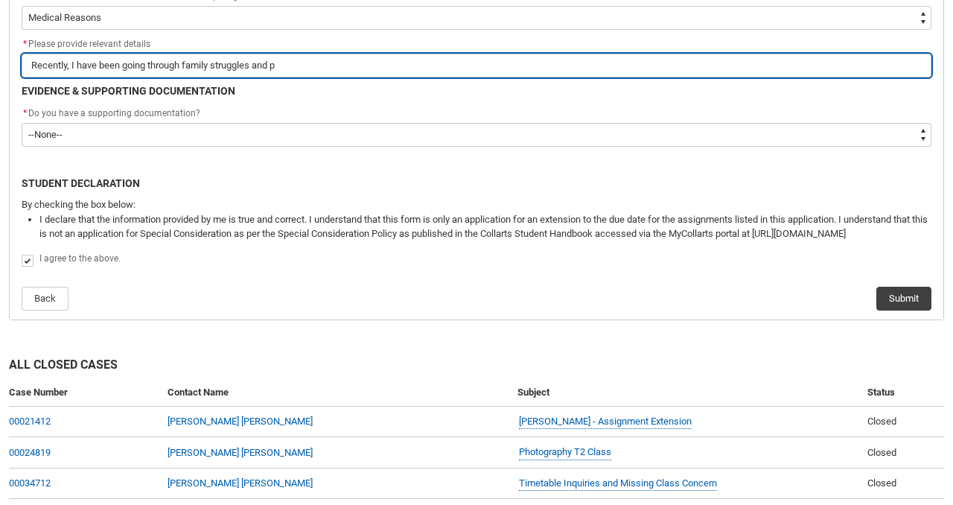
type lightning-primitive-input-simple "Recently, I have been going through family struggles and pa"
type input "Recently, I have been going through family struggles and pa"
type lightning-primitive-input-simple "Recently, I have been going through family struggles and par"
type input "Recently, I have been going through family struggles and par"
type lightning-primitive-input-simple "Recently, I have been going through family struggles and pare"
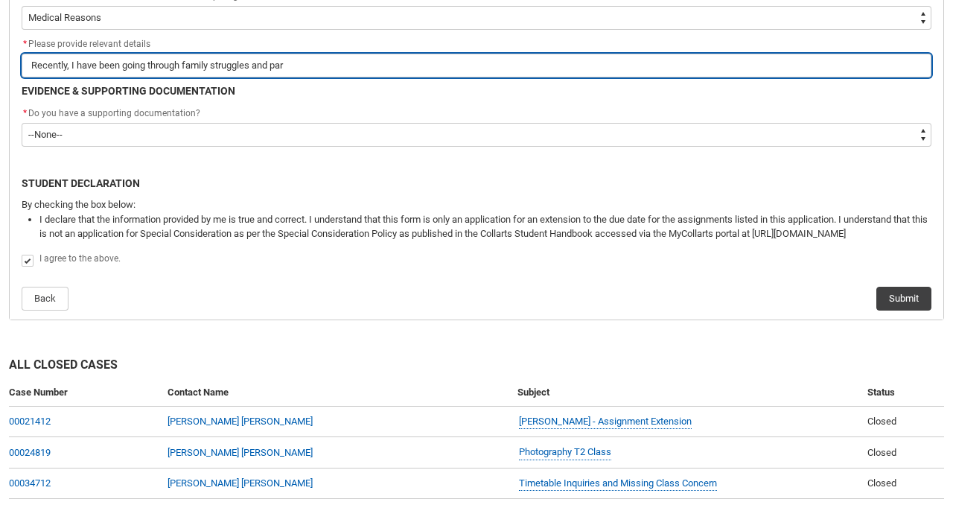
type input "Recently, I have been going through family struggles and pare"
type lightning-primitive-input-simple "Recently, I have been going through family struggles and paren"
type input "Recently, I have been going through family struggles and paren"
type lightning-primitive-input-simple "Recently, I have been going through family struggles and parent"
type input "Recently, I have been going through family struggles and parent"
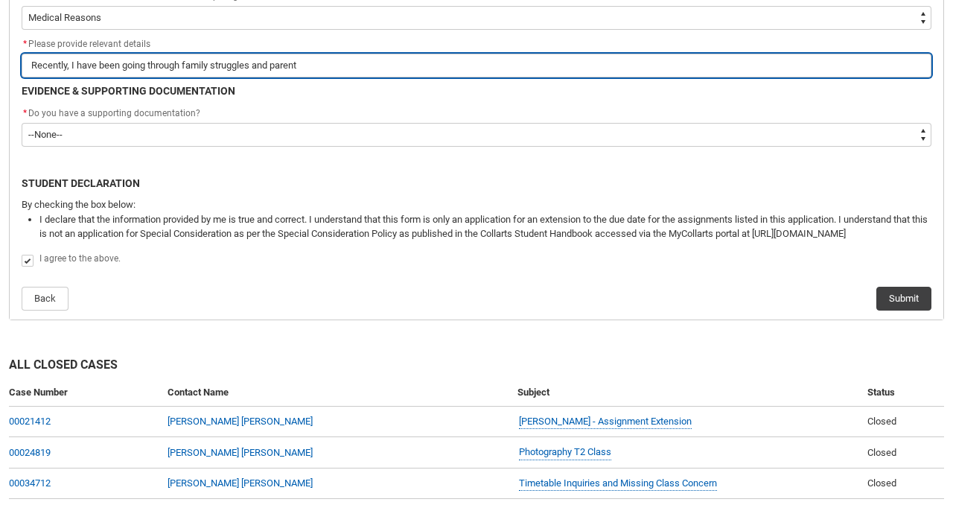
type lightning-primitive-input-simple "Recently, I have been going through family struggles and parents"
type input "Recently, I have been going through family struggles and parents"
type lightning-primitive-input-simple "Recently, I have been going through family struggles and parents"
type input "Recently, I have been going through family struggles and parents"
click at [325, 68] on input "Recently, I have been going through family struggles and parents seperation" at bounding box center [477, 66] width 910 height 24
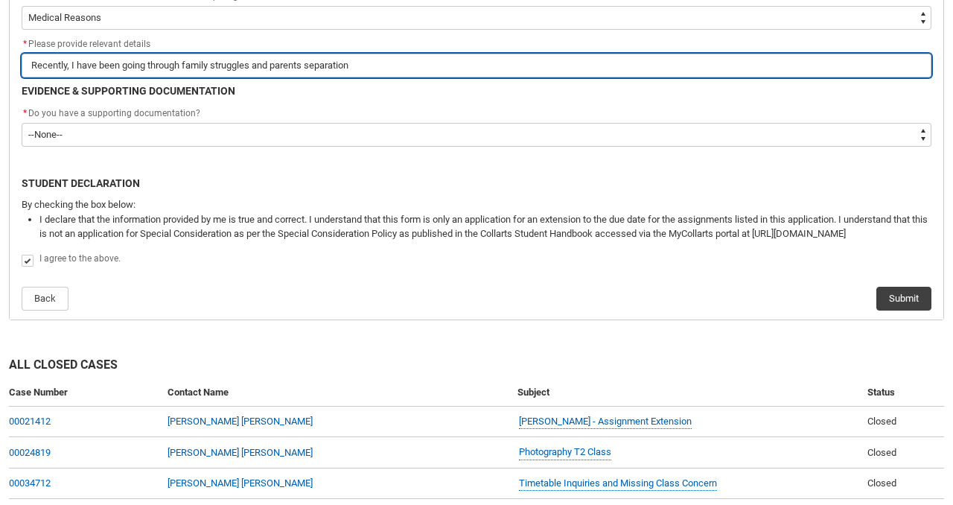
click at [371, 70] on input "Recently, I have been going through family struggles and parents separation" at bounding box center [477, 66] width 910 height 24
click at [484, 66] on input "Recently, I have been going through family struggles and parents separation, I …" at bounding box center [477, 66] width 910 height 24
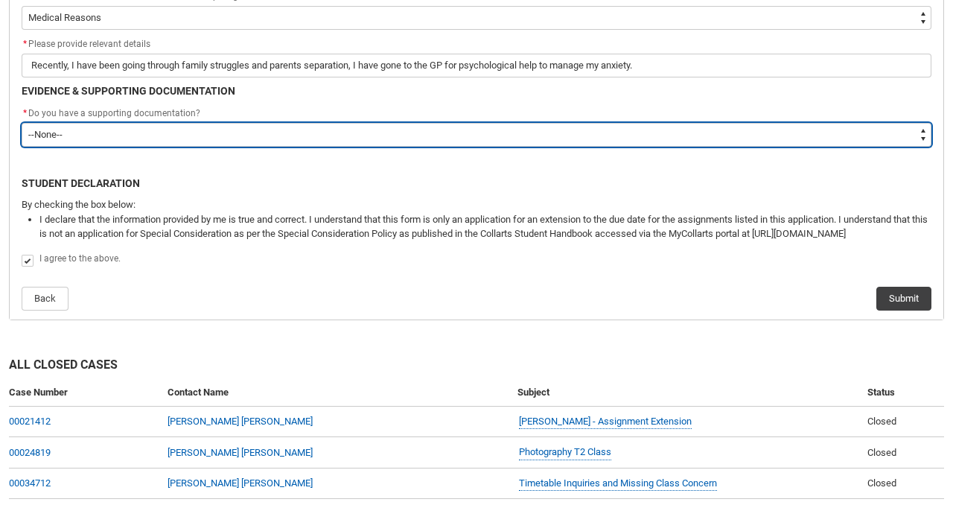
click at [535, 125] on select "--None-- Yes No" at bounding box center [477, 135] width 910 height 24
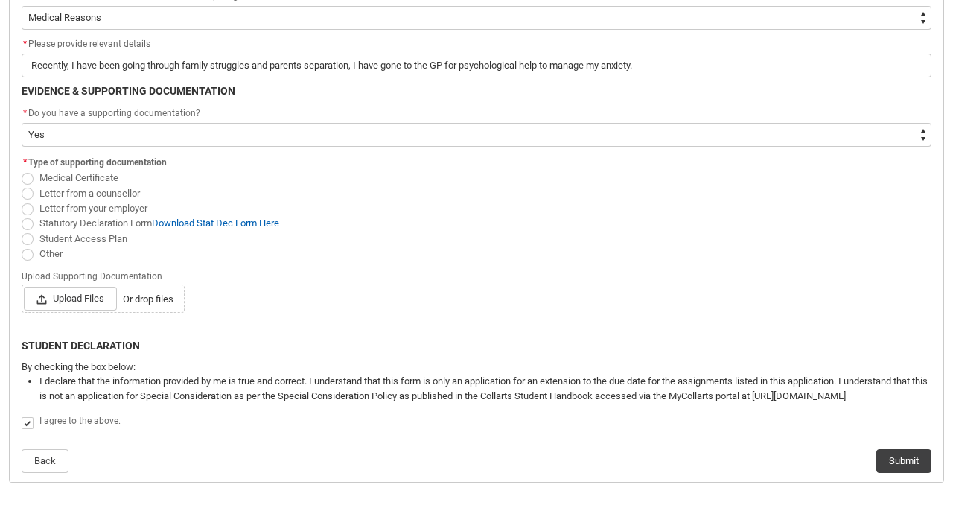
click at [28, 178] on span "Redu_Student_Request flow" at bounding box center [28, 179] width 12 height 12
click at [22, 170] on input "Medical Certificate" at bounding box center [21, 170] width 1 height 1
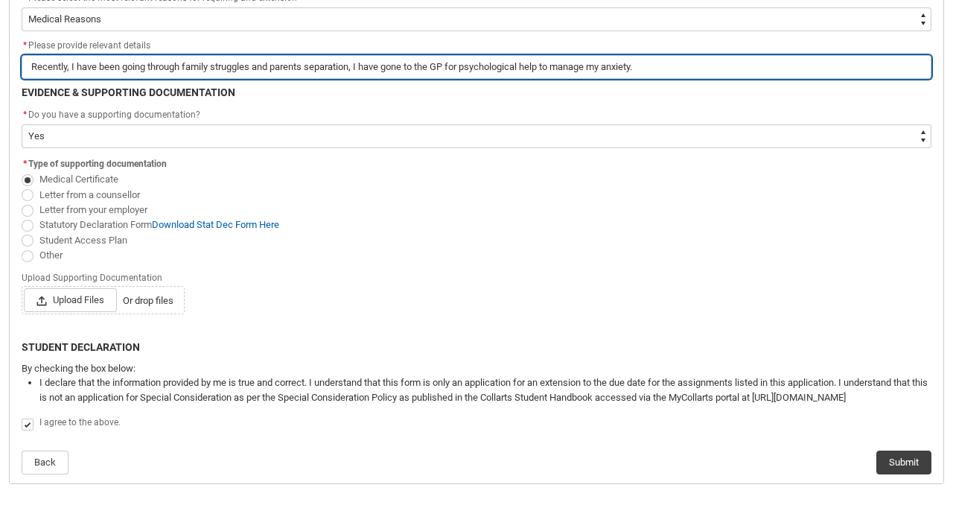
click at [550, 70] on input "Recently, I have been going through family struggles and parents separation, I …" at bounding box center [477, 67] width 910 height 24
click at [615, 58] on input "Recently, I have been going through family struggles and parents separation, I …" at bounding box center [477, 67] width 910 height 24
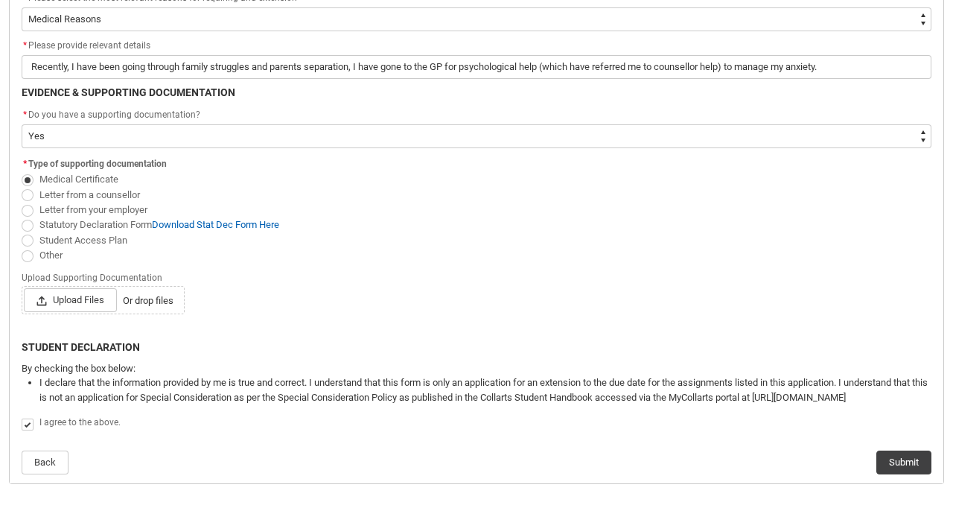
click at [246, 204] on span "Letter from your employer" at bounding box center [477, 209] width 910 height 15
click at [92, 300] on span "Upload Files" at bounding box center [70, 300] width 93 height 24
click at [24, 288] on input "Upload Files Or drop files" at bounding box center [23, 287] width 1 height 1
click at [78, 305] on span "Upload Files" at bounding box center [70, 300] width 93 height 24
click at [24, 288] on input "Upload Files Or drop files" at bounding box center [23, 287] width 1 height 1
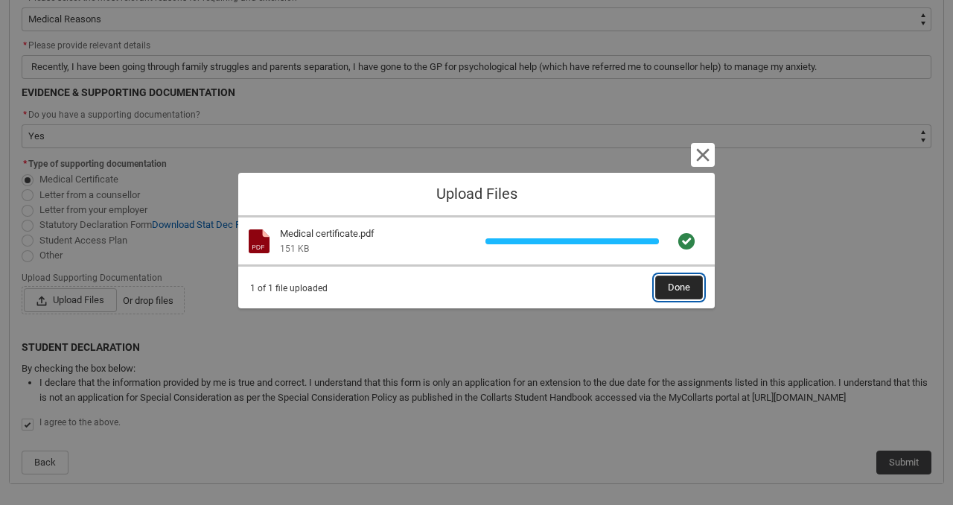
click at [686, 283] on span "Done" at bounding box center [679, 287] width 22 height 22
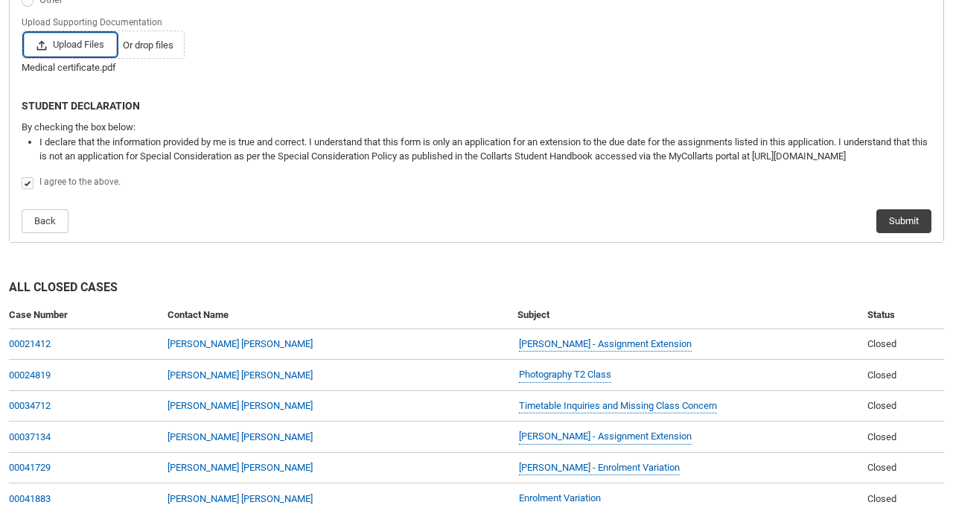
scroll to position [689, 0]
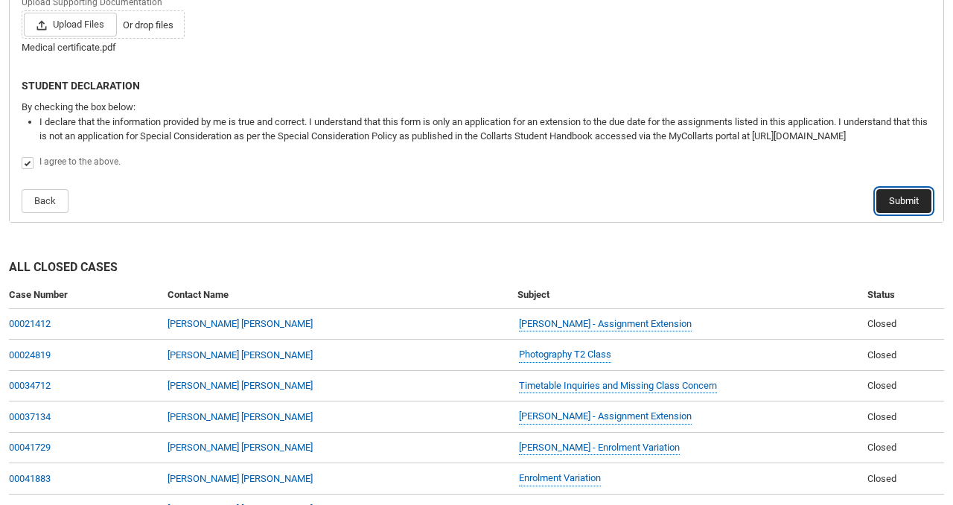
click at [913, 208] on button "Submit" at bounding box center [903, 201] width 55 height 24
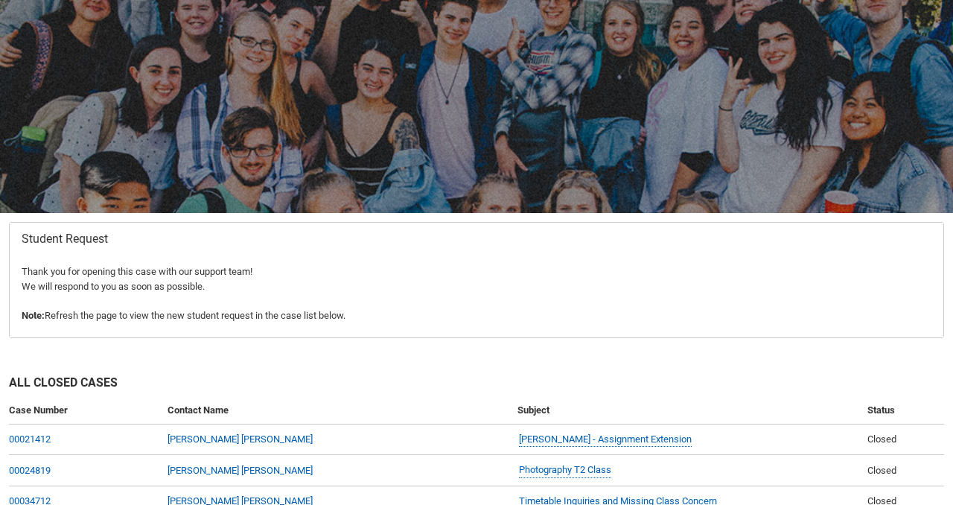
scroll to position [159, 0]
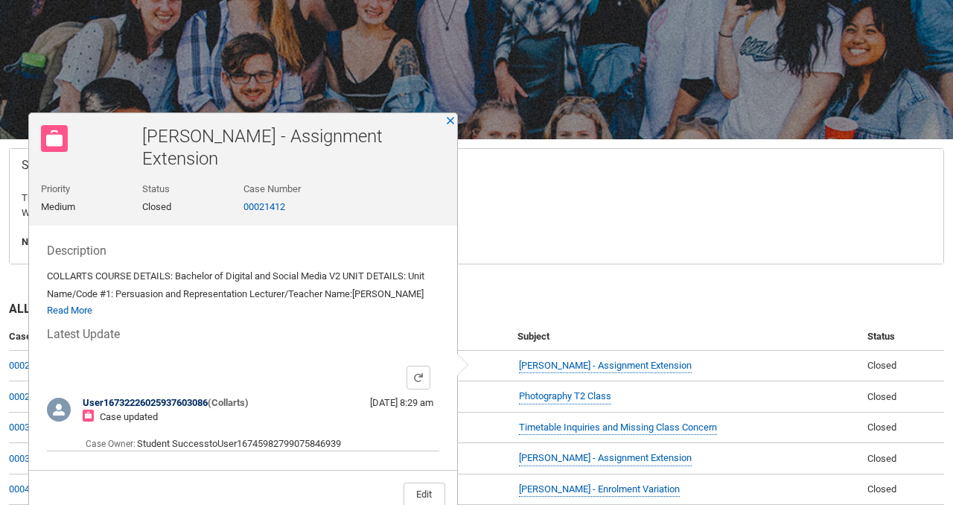
click at [446, 126] on div "[PERSON_NAME] - Assignment Extension Priority Medium Status Closed Case Number …" at bounding box center [243, 169] width 428 height 112
click at [453, 110] on div at bounding box center [476, 18] width 953 height 243
click at [450, 124] on button "Close" at bounding box center [450, 120] width 10 height 10
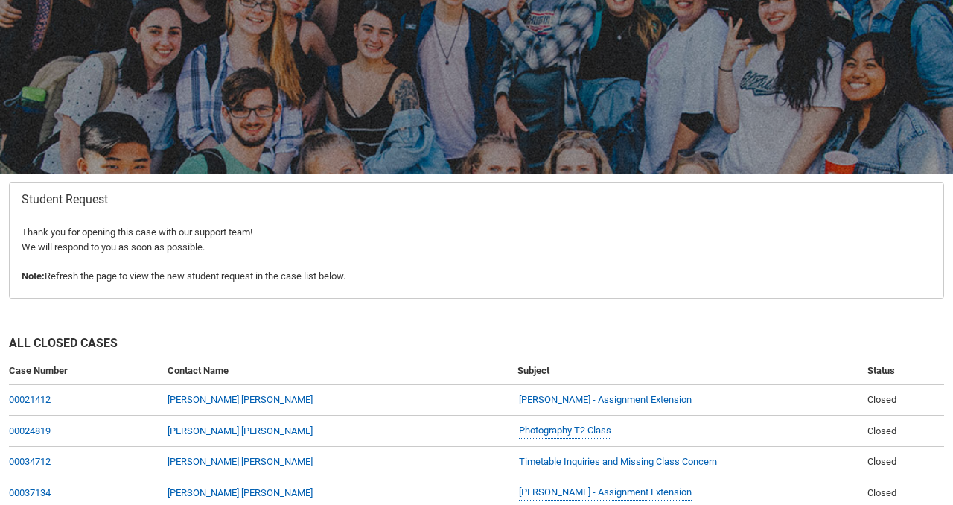
scroll to position [0, 0]
